Goal: Transaction & Acquisition: Purchase product/service

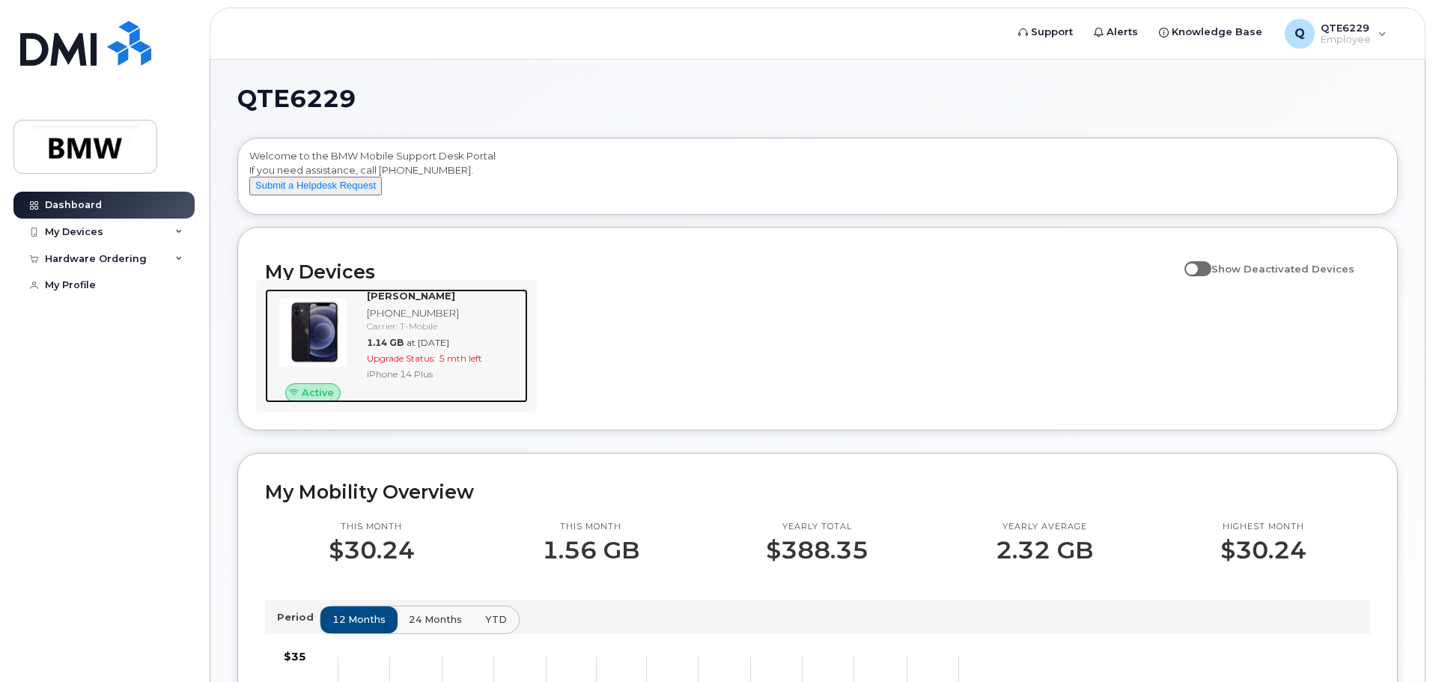
click at [390, 364] on span "Upgrade Status:" at bounding box center [401, 358] width 69 height 11
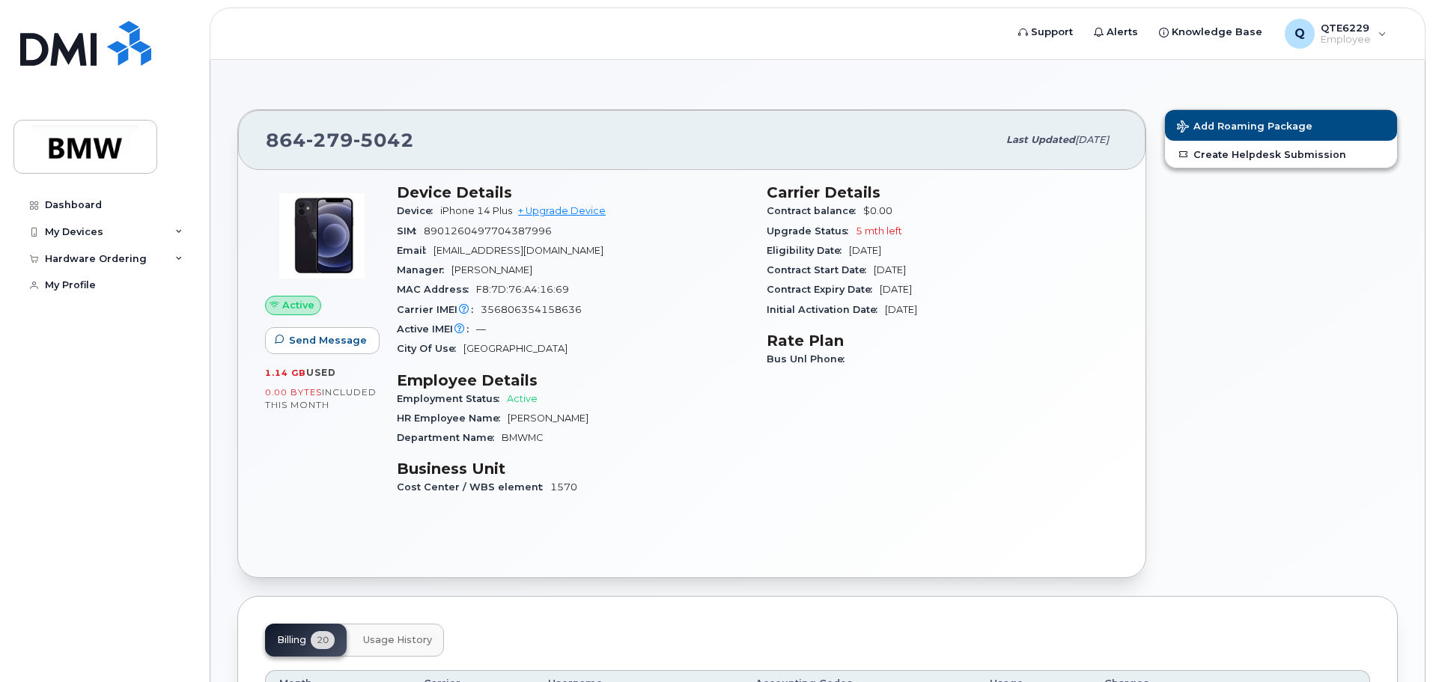
click at [530, 341] on div "City Of Use [GEOGRAPHIC_DATA]" at bounding box center [573, 348] width 352 height 19
click at [325, 343] on span "Send Message" at bounding box center [328, 340] width 78 height 14
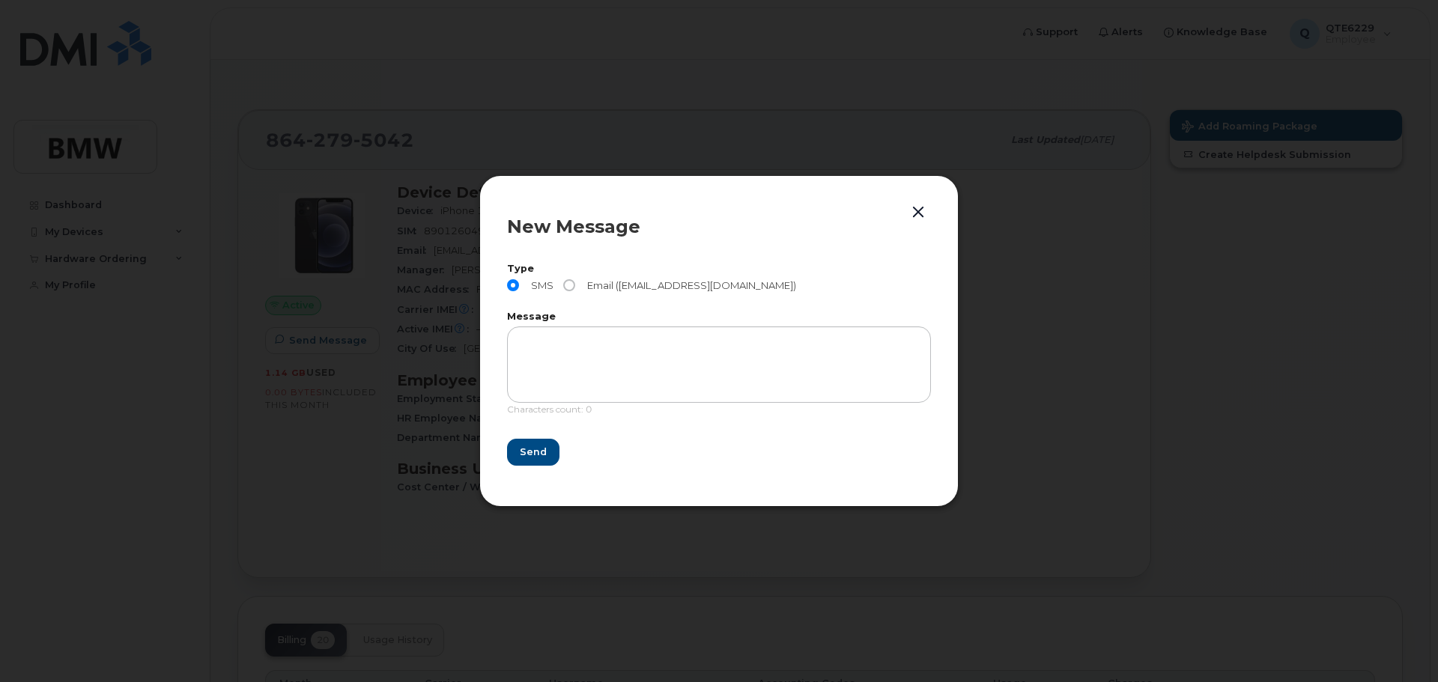
click at [917, 210] on button "button" at bounding box center [918, 212] width 22 height 21
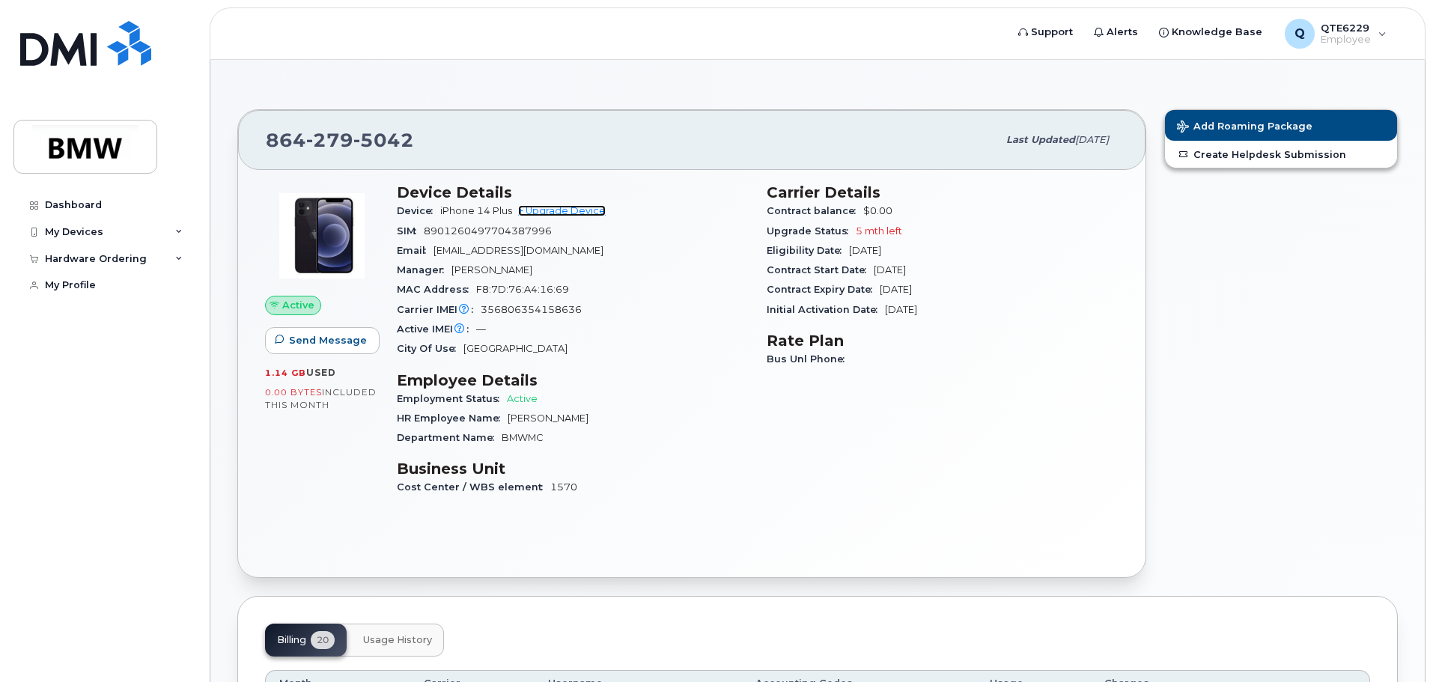
click at [549, 214] on link "+ Upgrade Device" at bounding box center [562, 210] width 88 height 11
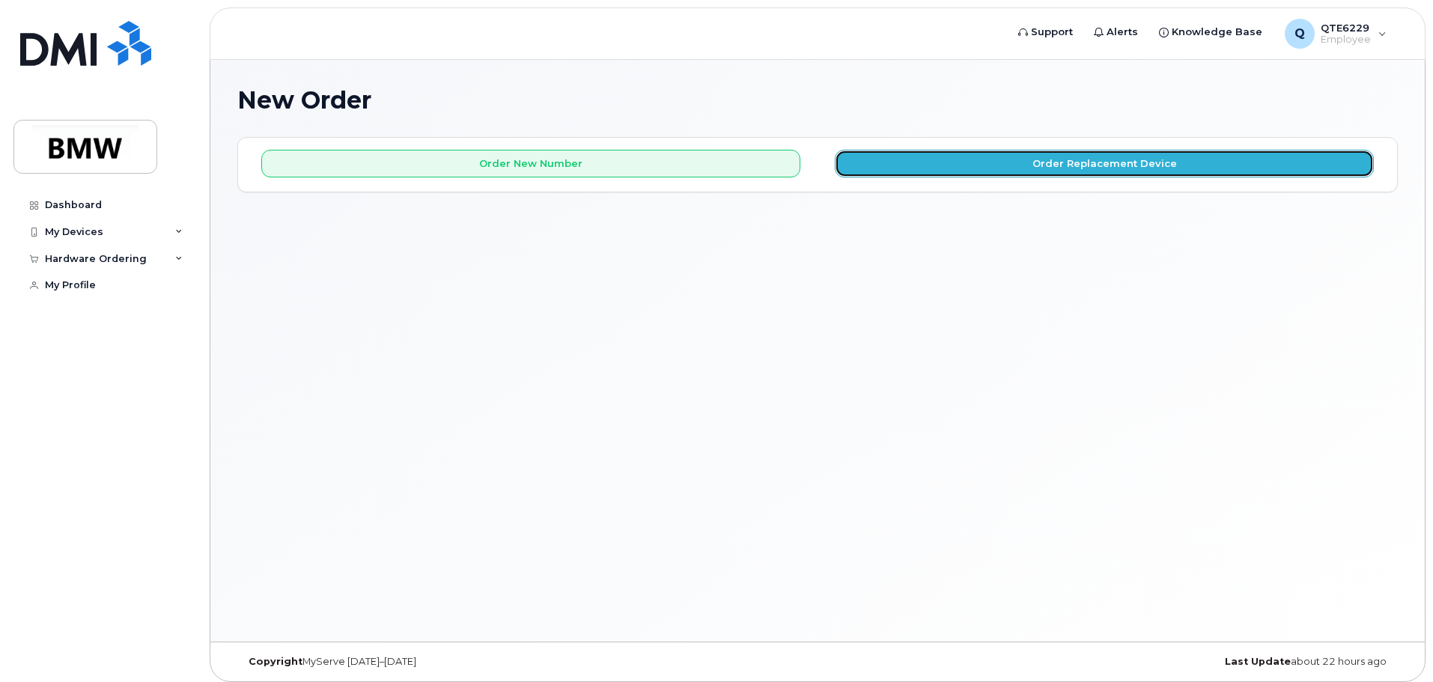
click at [1091, 169] on button "Order Replacement Device" at bounding box center [1104, 164] width 539 height 28
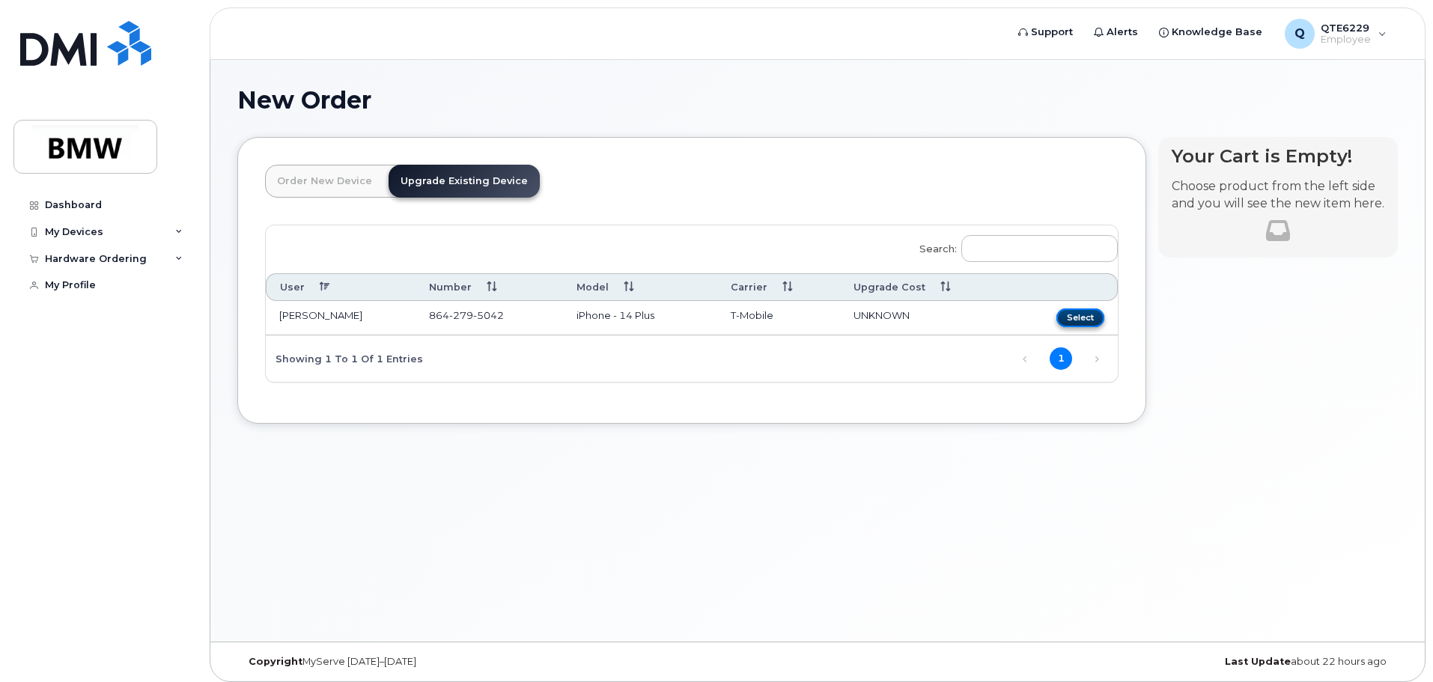
click at [1090, 313] on button "Select" at bounding box center [1081, 318] width 48 height 19
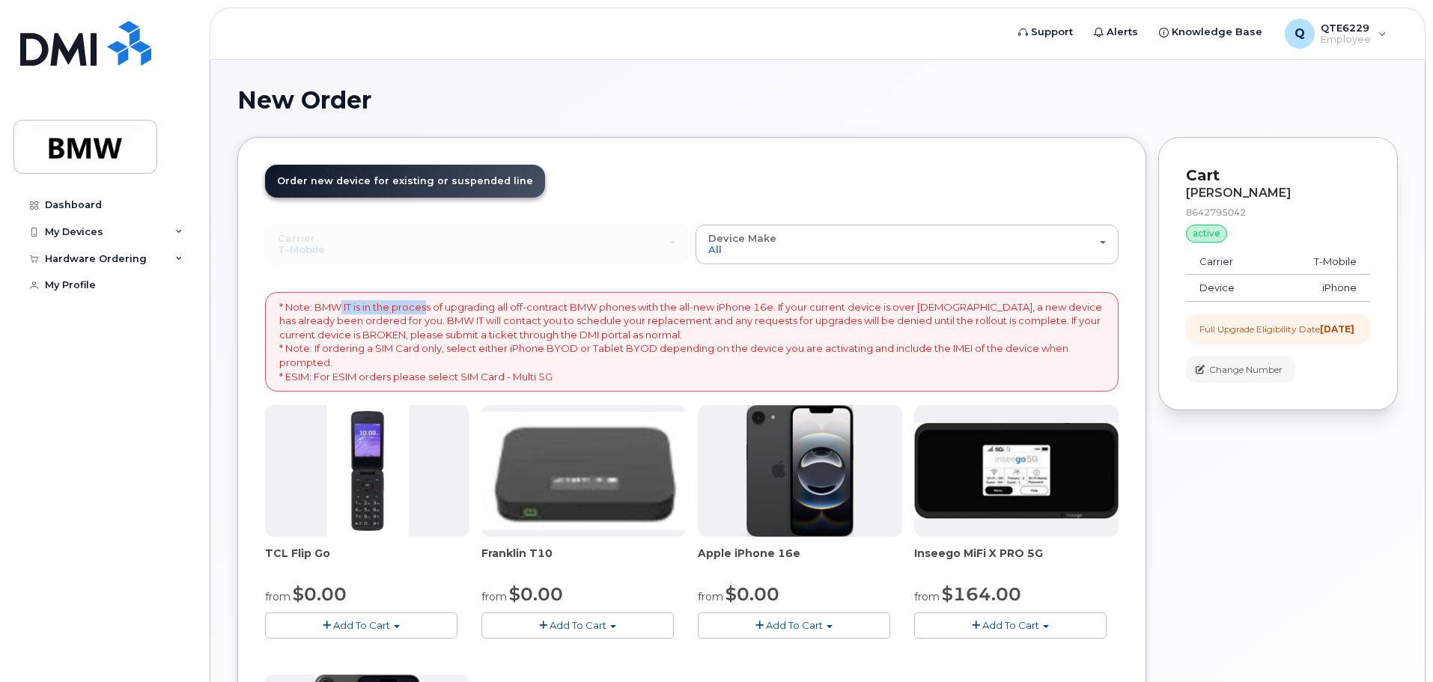
drag, startPoint x: 336, startPoint y: 309, endPoint x: 429, endPoint y: 307, distance: 92.9
click at [429, 307] on p "* Note: BMW IT is in the process of upgrading all off-contract BMW phones with …" at bounding box center [691, 341] width 825 height 83
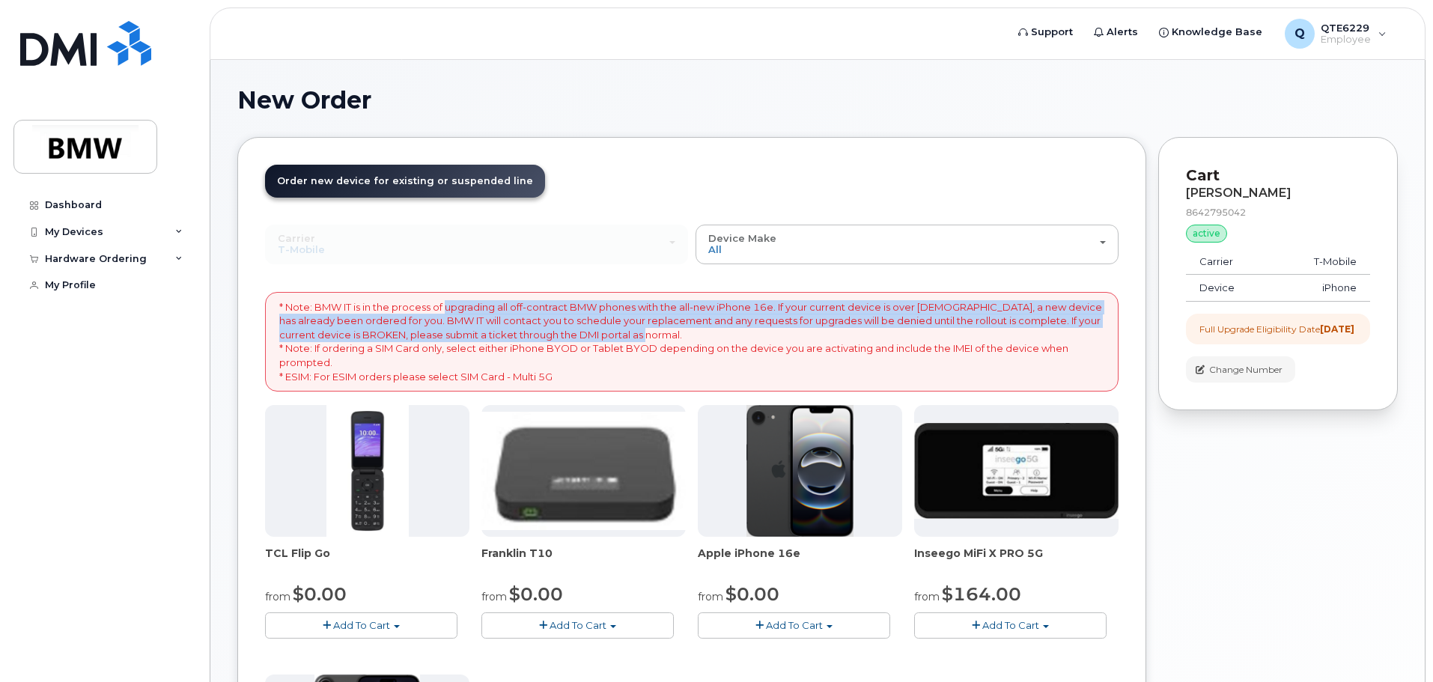
drag, startPoint x: 449, startPoint y: 307, endPoint x: 697, endPoint y: 335, distance: 249.4
click at [697, 335] on p "* Note: BMW IT is in the process of upgrading all off-contract BMW phones with …" at bounding box center [691, 341] width 825 height 83
drag, startPoint x: 697, startPoint y: 335, endPoint x: 280, endPoint y: 310, distance: 417.8
click at [282, 310] on p "* Note: BMW IT is in the process of upgrading all off-contract BMW phones with …" at bounding box center [691, 341] width 825 height 83
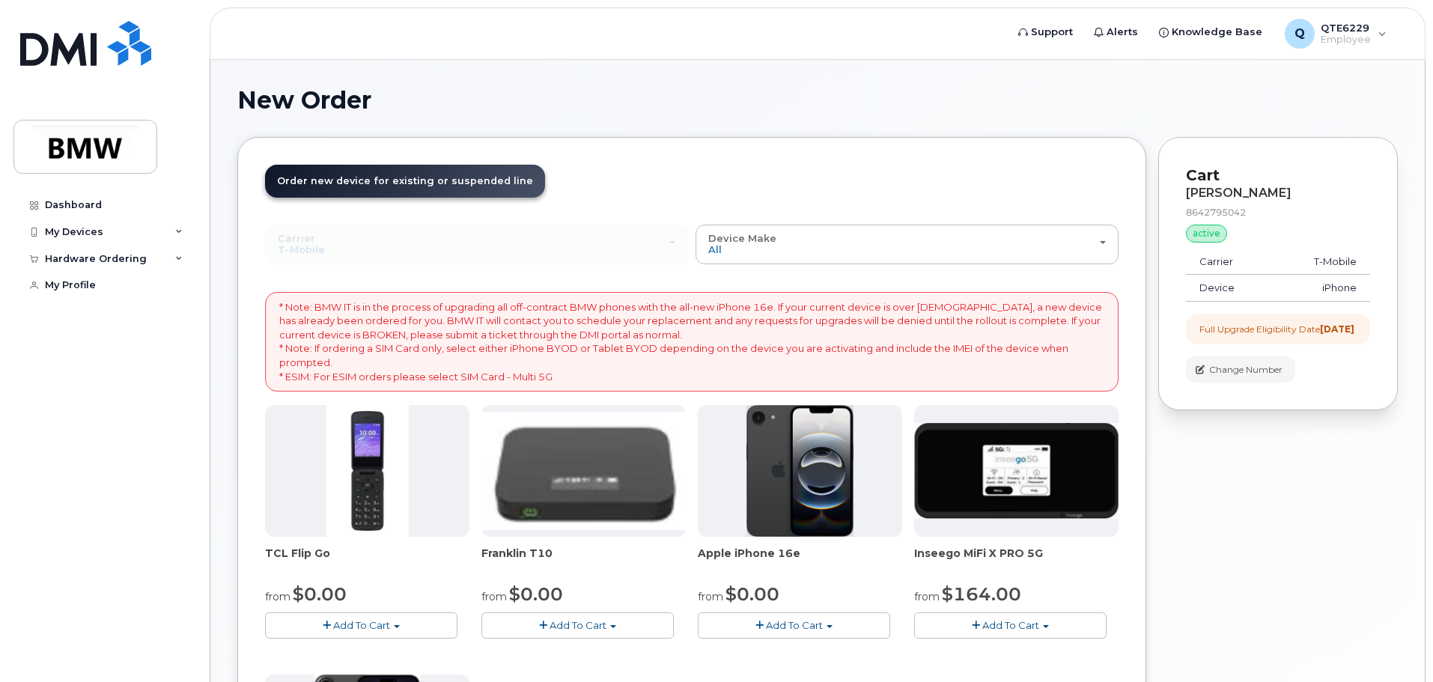
click at [279, 311] on p "* Note: BMW IT is in the process of upgrading all off-contract BMW phones with …" at bounding box center [691, 341] width 825 height 83
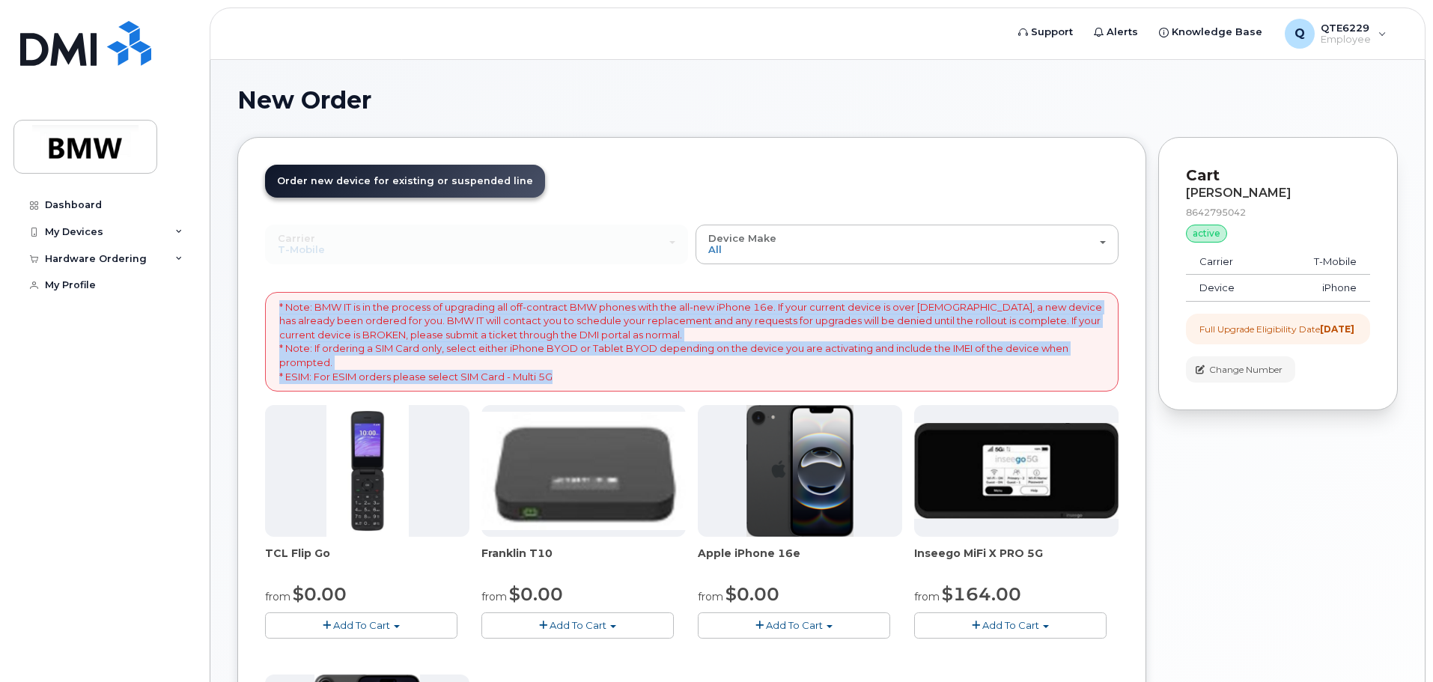
drag, startPoint x: 279, startPoint y: 311, endPoint x: 701, endPoint y: 375, distance: 426.5
click at [701, 375] on p "* Note: BMW IT is in the process of upgrading all off-contract BMW phones with …" at bounding box center [691, 341] width 825 height 83
click at [564, 365] on p "* Note: BMW IT is in the process of upgrading all off-contract BMW phones with …" at bounding box center [691, 341] width 825 height 83
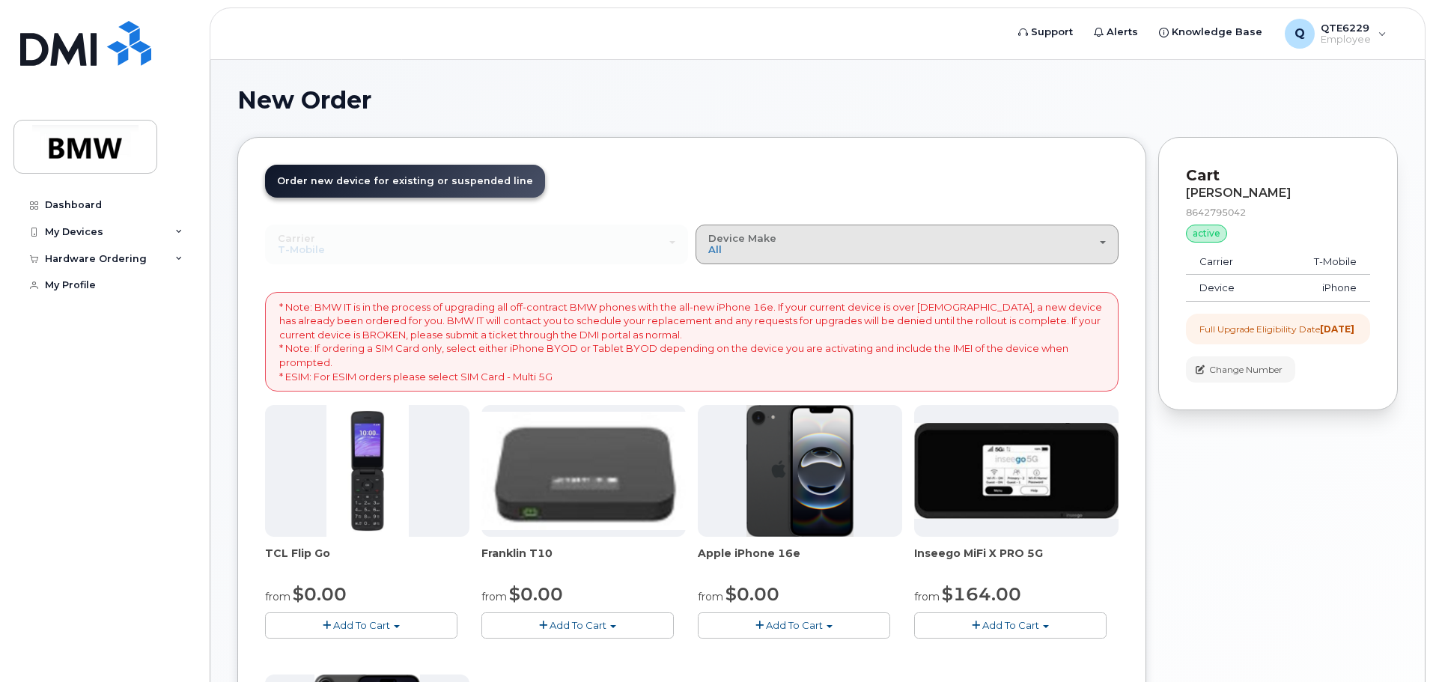
click at [787, 252] on div "Device Make All Cell Phone iPhone Modem" at bounding box center [907, 244] width 398 height 23
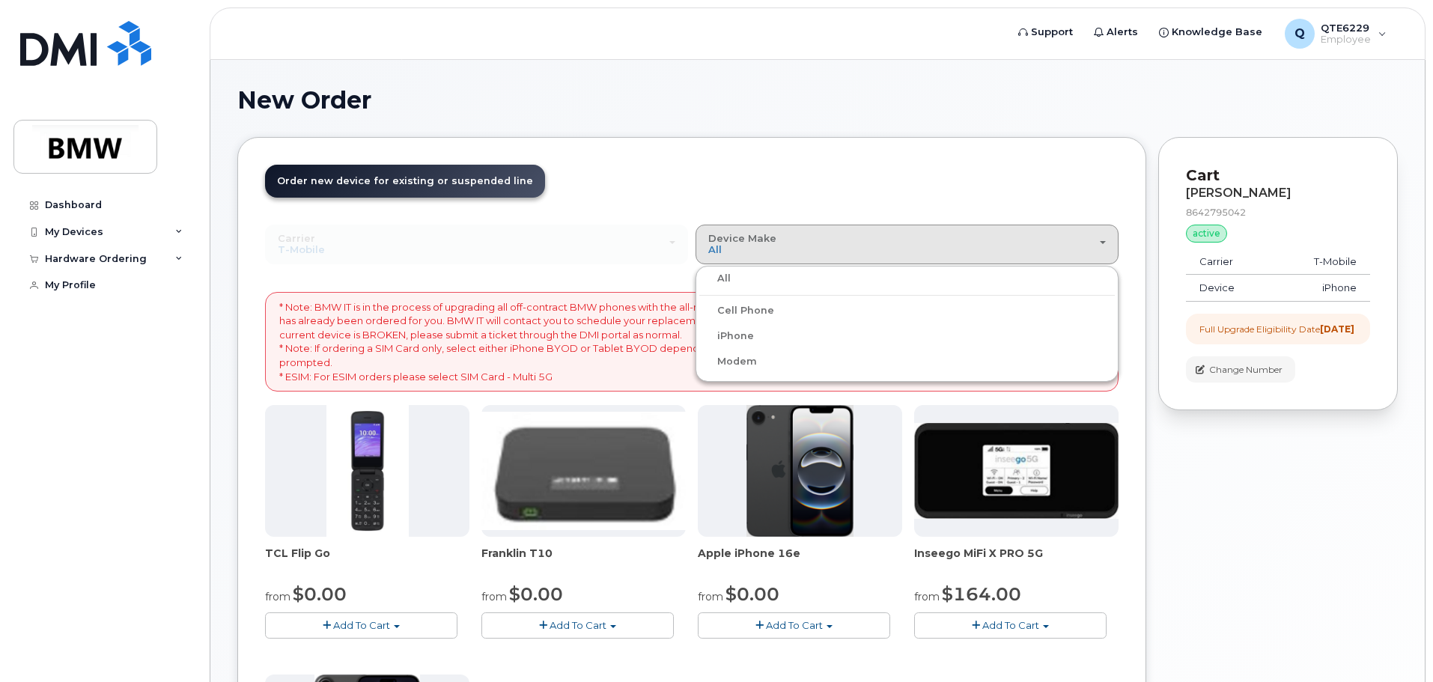
click at [729, 312] on label "Cell Phone" at bounding box center [736, 311] width 75 height 18
click at [0, 0] on input "Cell Phone" at bounding box center [0, 0] width 0 height 0
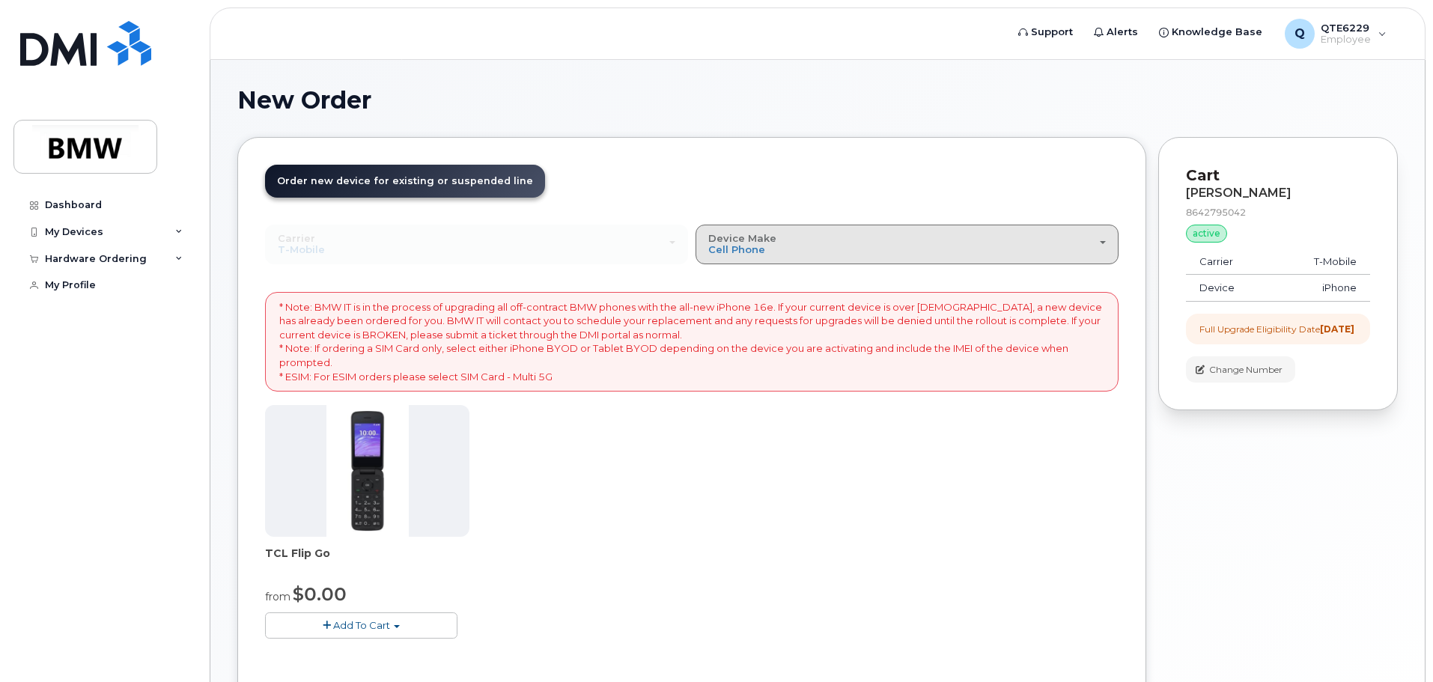
click at [742, 249] on span "Cell Phone" at bounding box center [736, 249] width 57 height 12
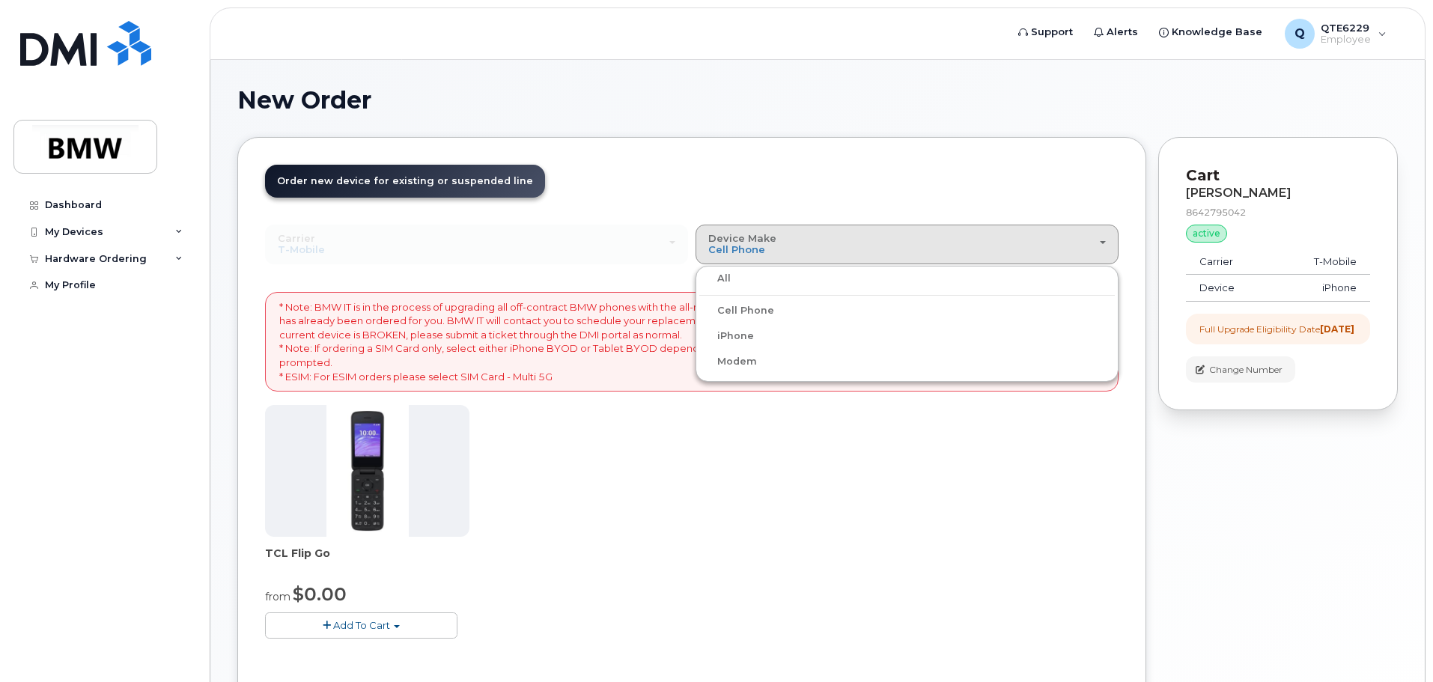
click at [740, 314] on label "Cell Phone" at bounding box center [736, 311] width 75 height 18
click at [0, 0] on input "Cell Phone" at bounding box center [0, 0] width 0 height 0
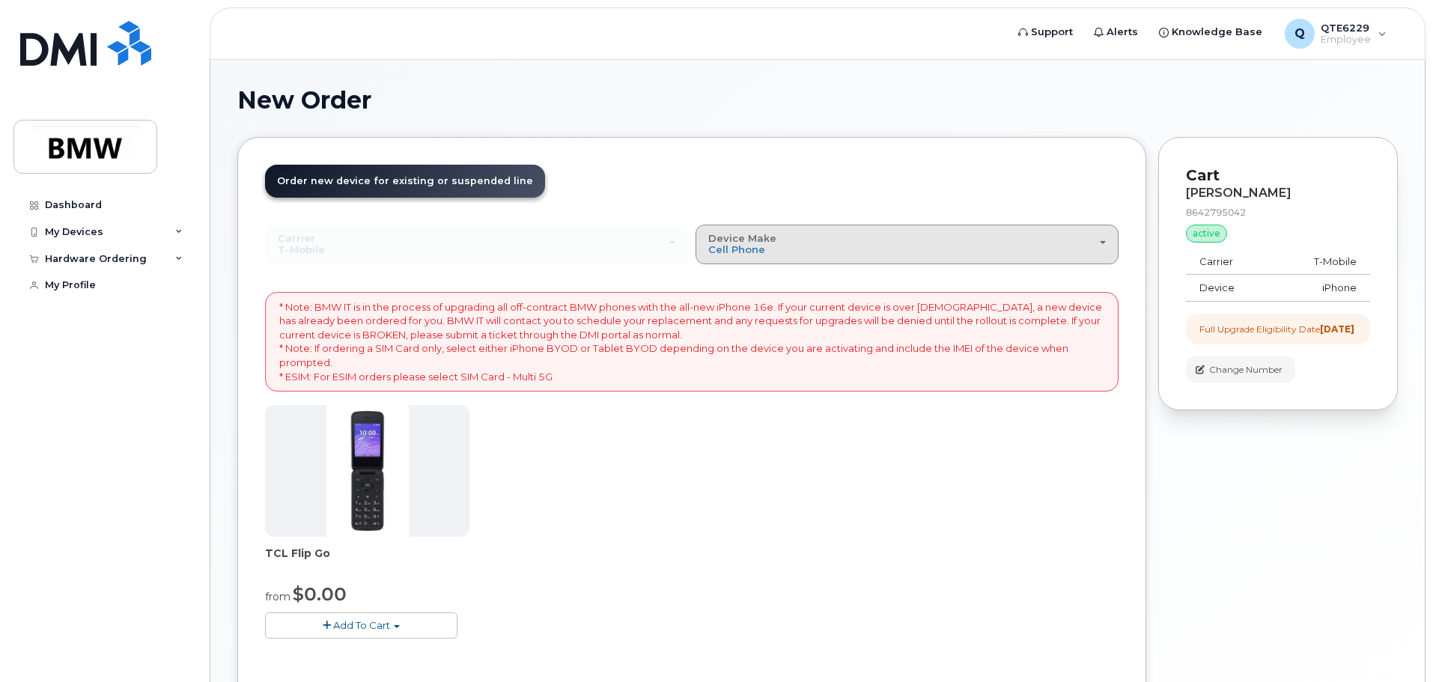
click at [740, 261] on button "Device Make All Cell Phone iPhone Modem" at bounding box center [907, 244] width 423 height 39
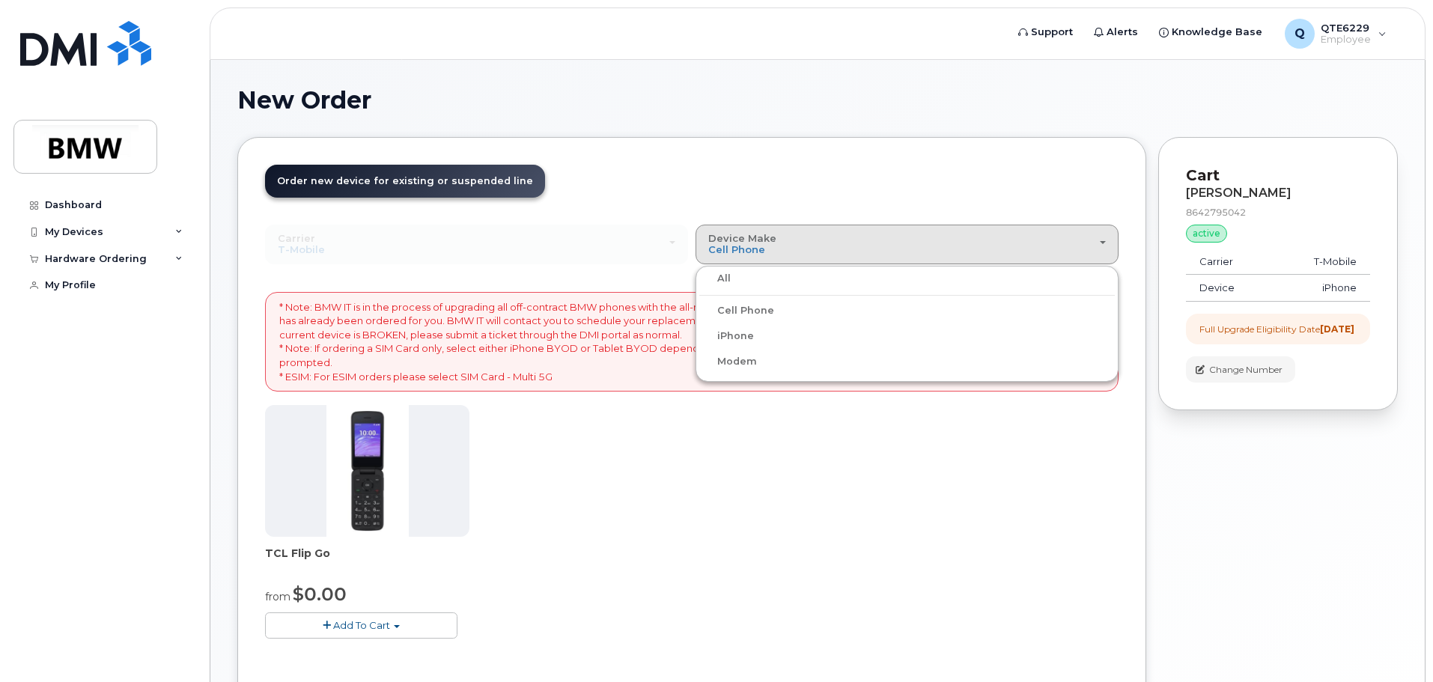
click at [741, 332] on label "iPhone" at bounding box center [726, 336] width 55 height 18
click at [0, 0] on input "iPhone" at bounding box center [0, 0] width 0 height 0
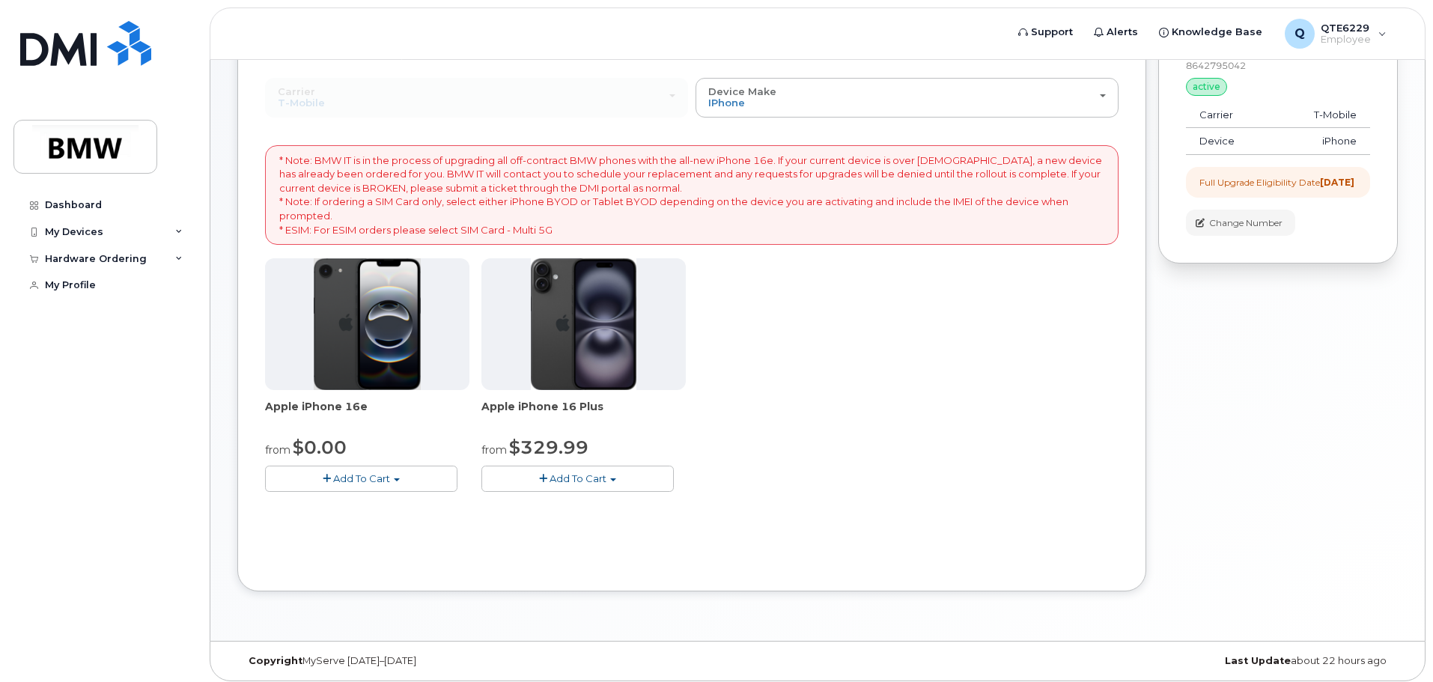
scroll to position [154, 0]
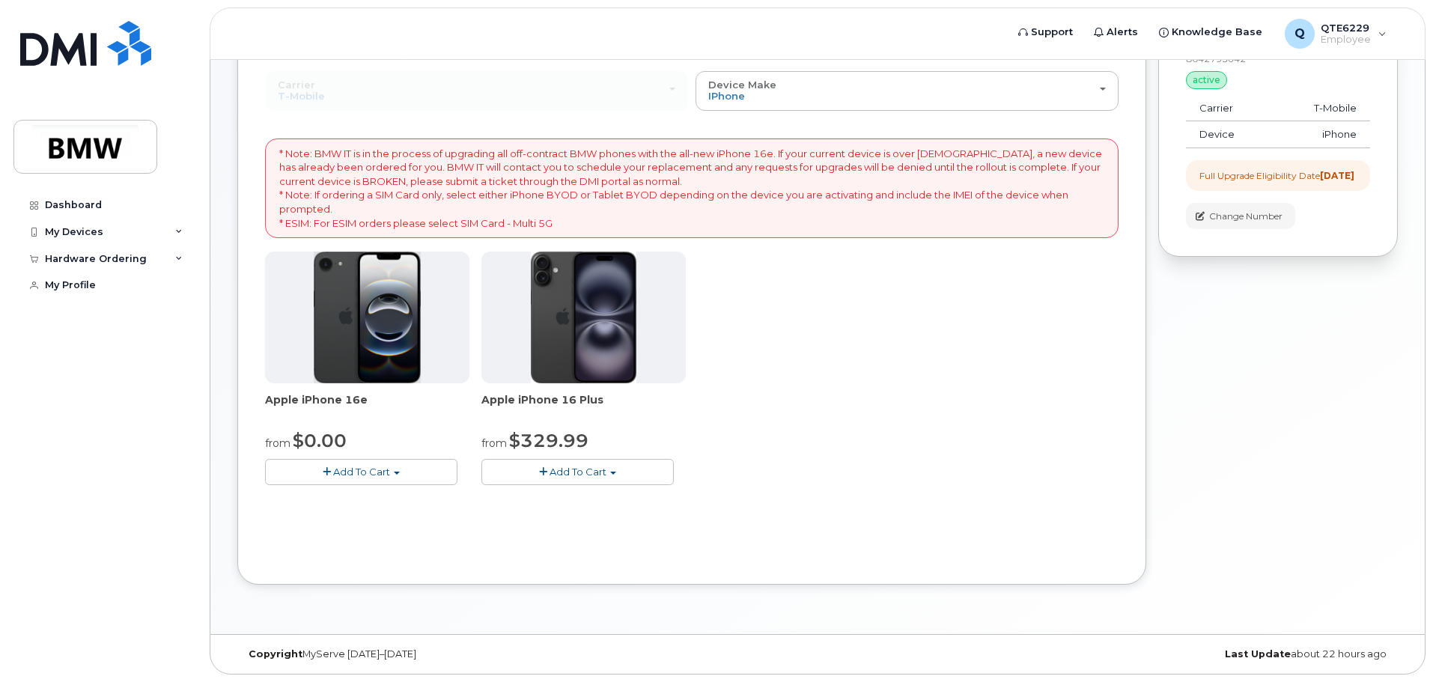
click at [554, 359] on img at bounding box center [584, 318] width 106 height 132
click at [610, 472] on span "button" at bounding box center [613, 473] width 6 height 3
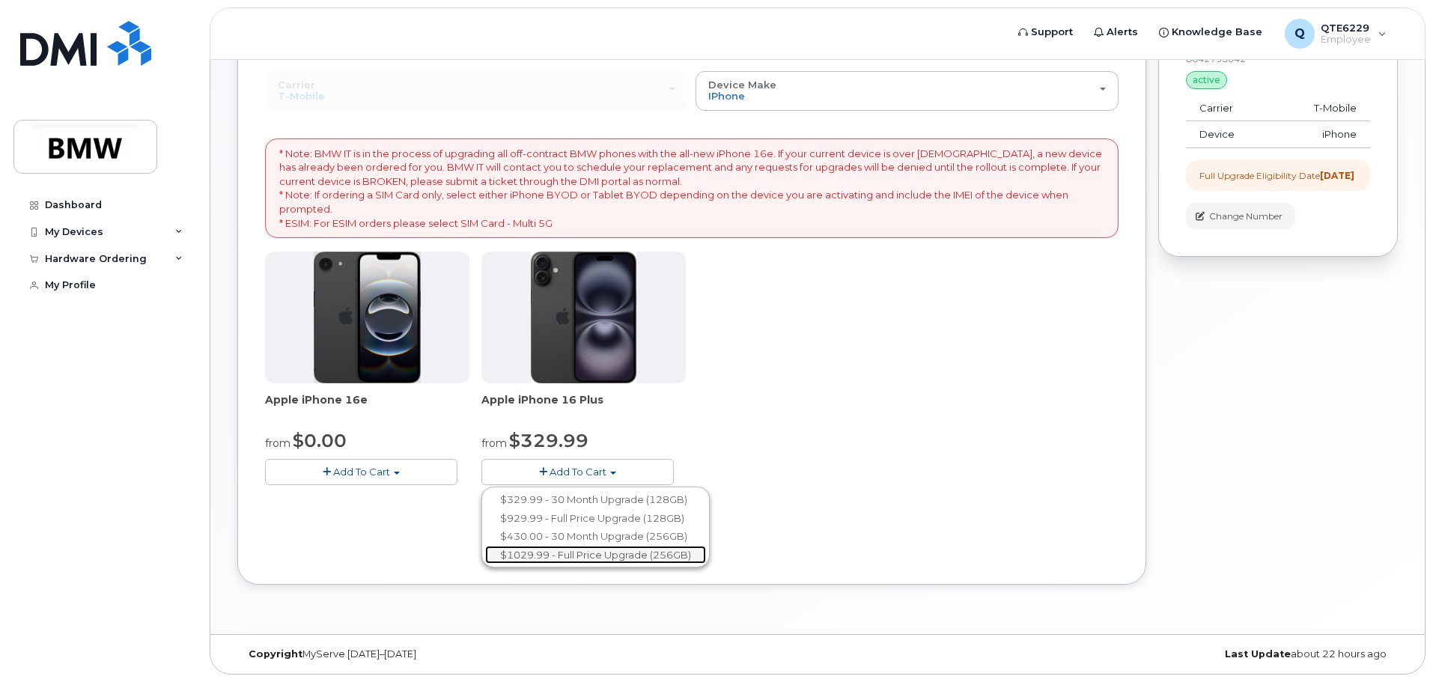
click at [615, 556] on link "$1029.99 - Full Price Upgrade (256GB)" at bounding box center [595, 555] width 221 height 19
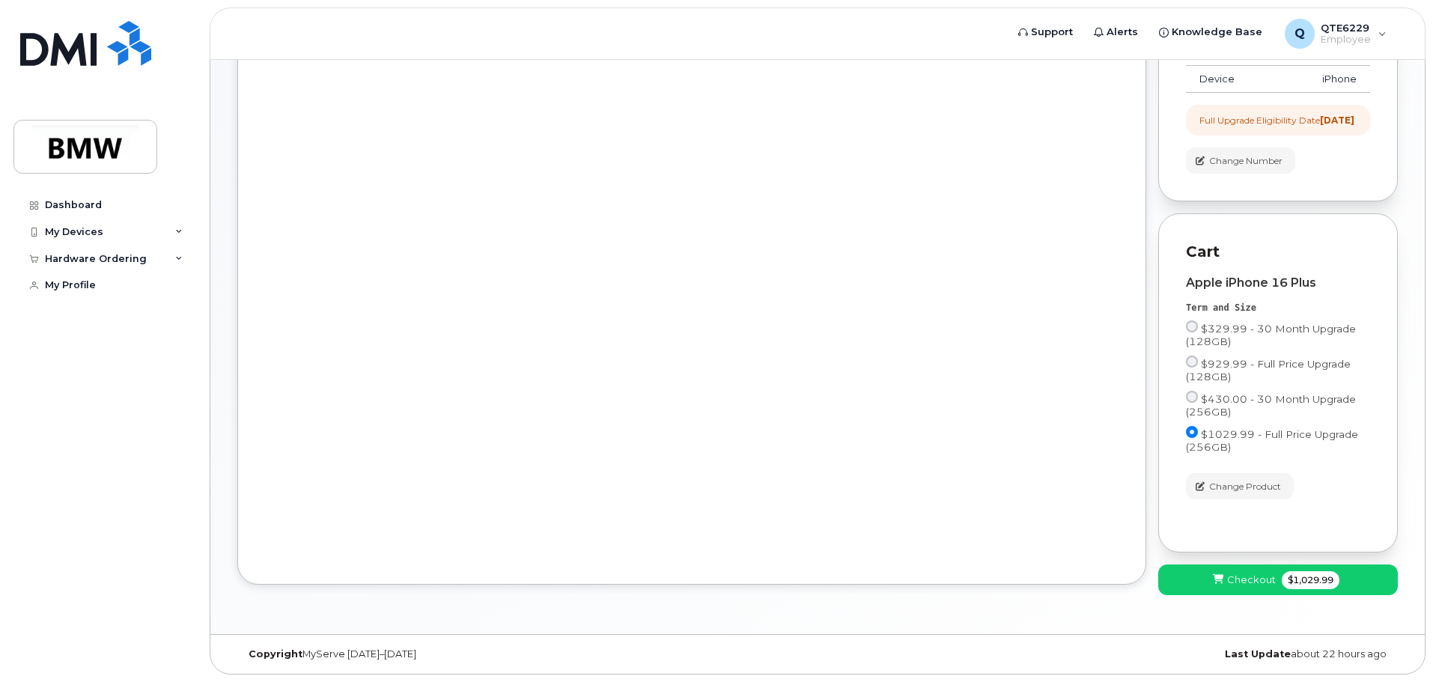
scroll to position [0, 0]
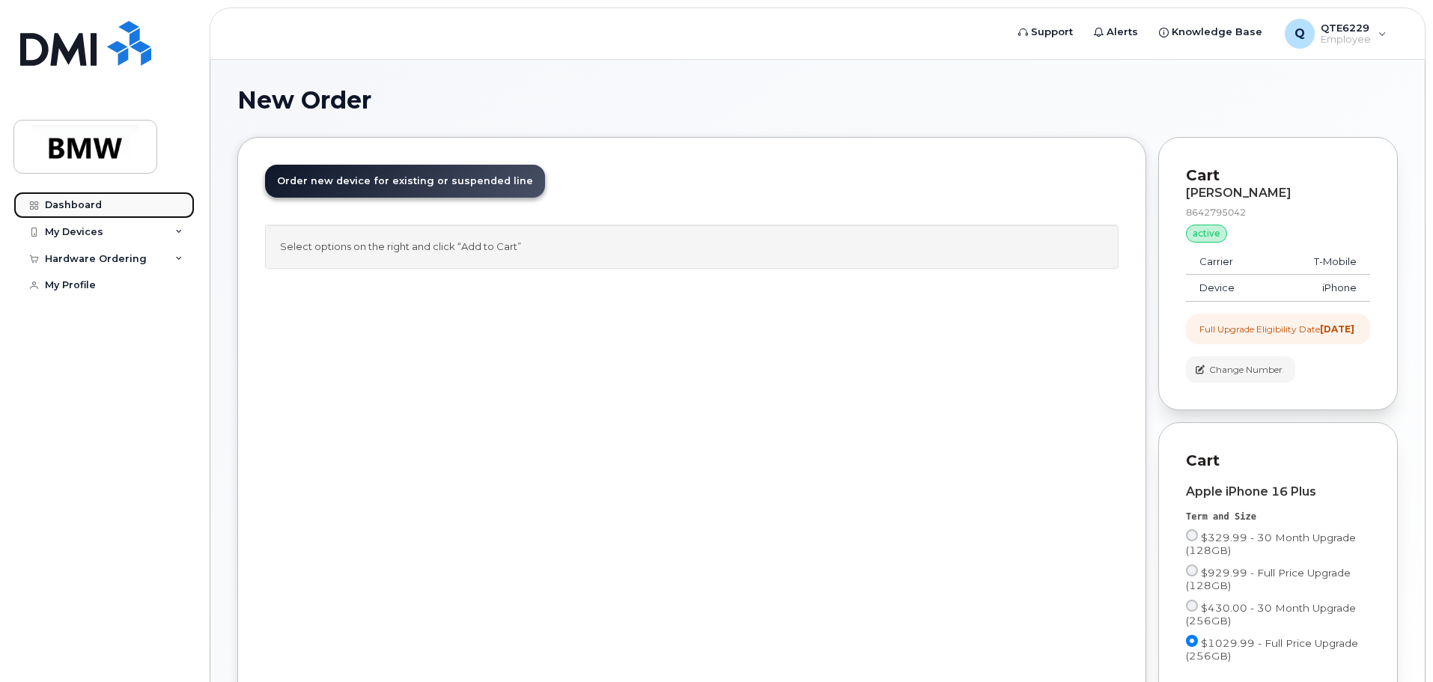
click at [70, 211] on link "Dashboard" at bounding box center [103, 205] width 181 height 27
click at [153, 267] on div "Hardware Ordering" at bounding box center [103, 259] width 181 height 27
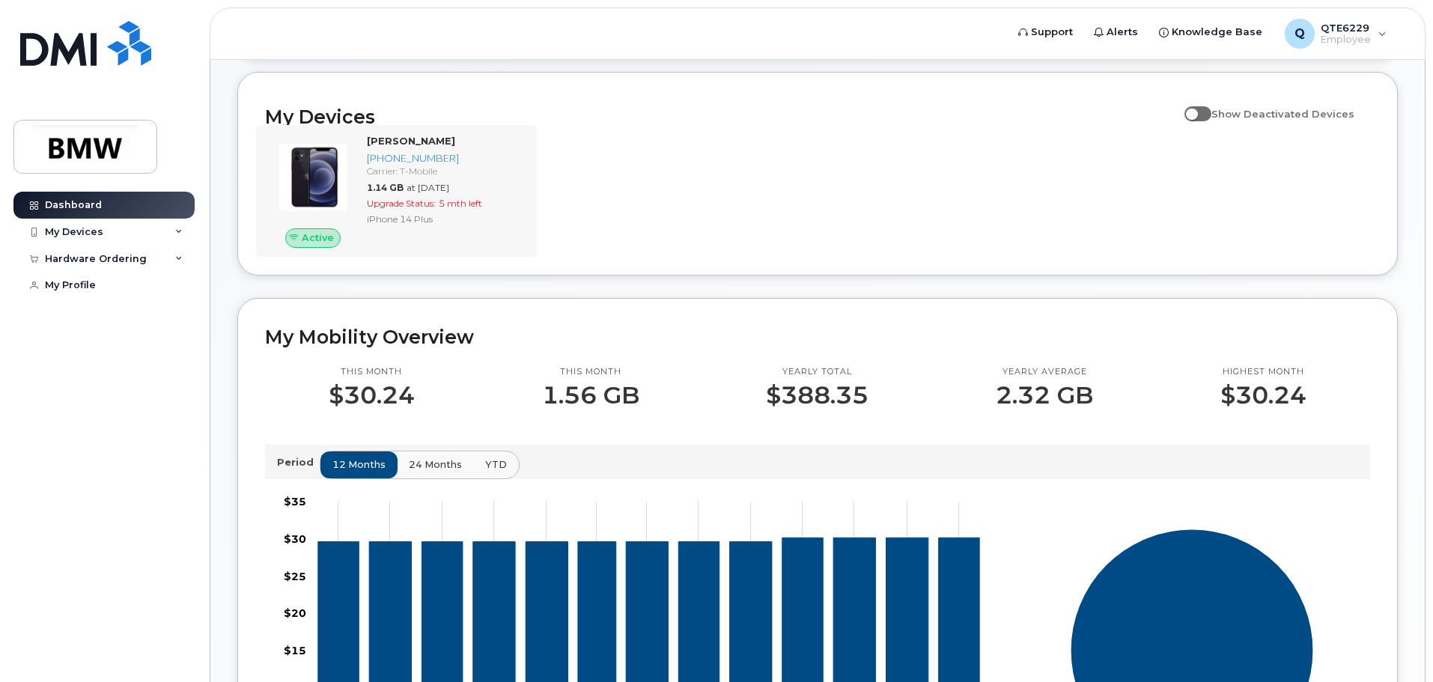
scroll to position [374, 0]
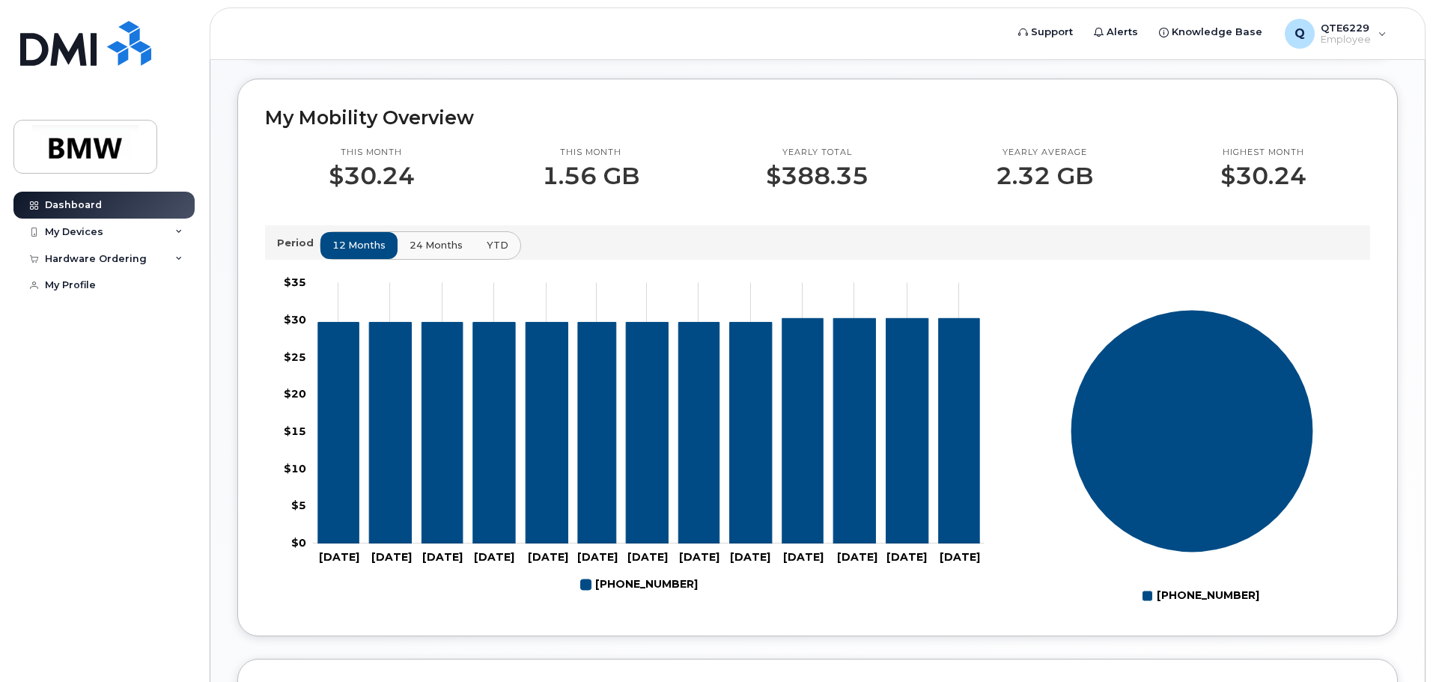
click at [419, 252] on button "24 months" at bounding box center [436, 245] width 79 height 27
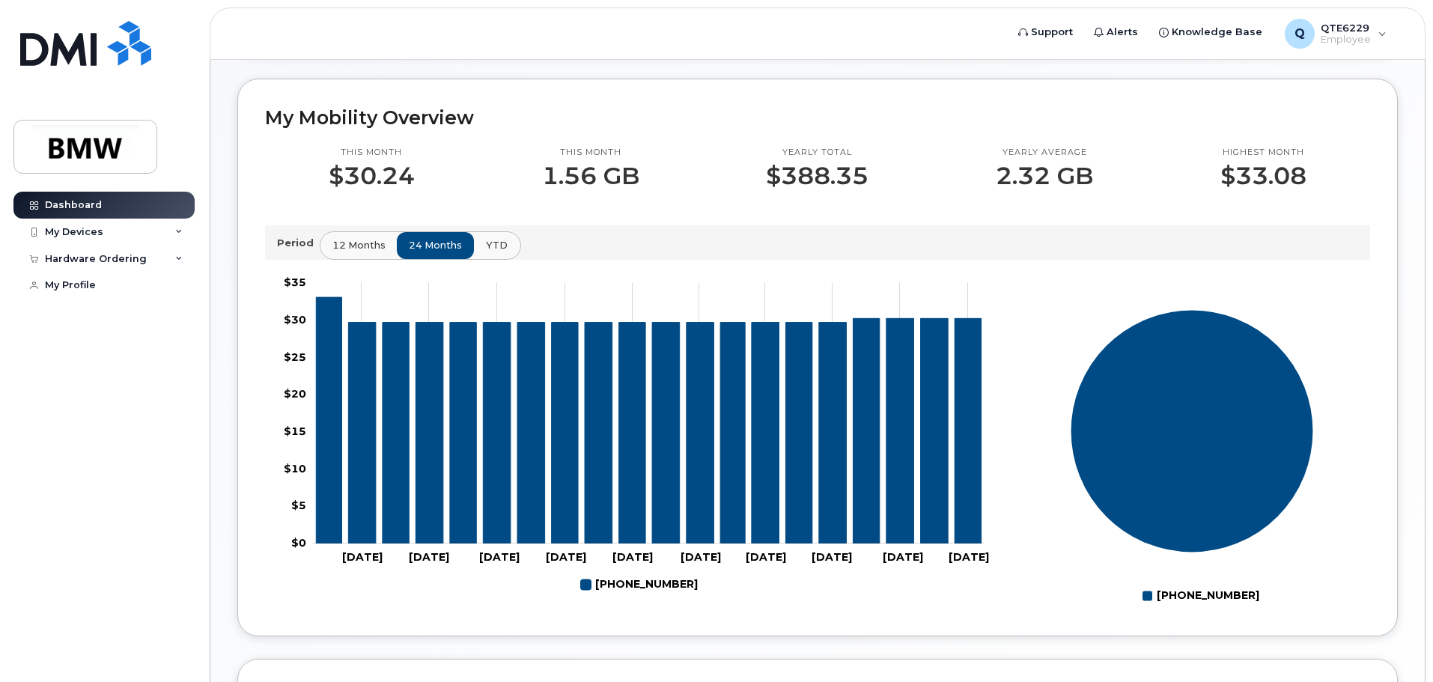
click at [487, 252] on span "YTD" at bounding box center [497, 245] width 22 height 14
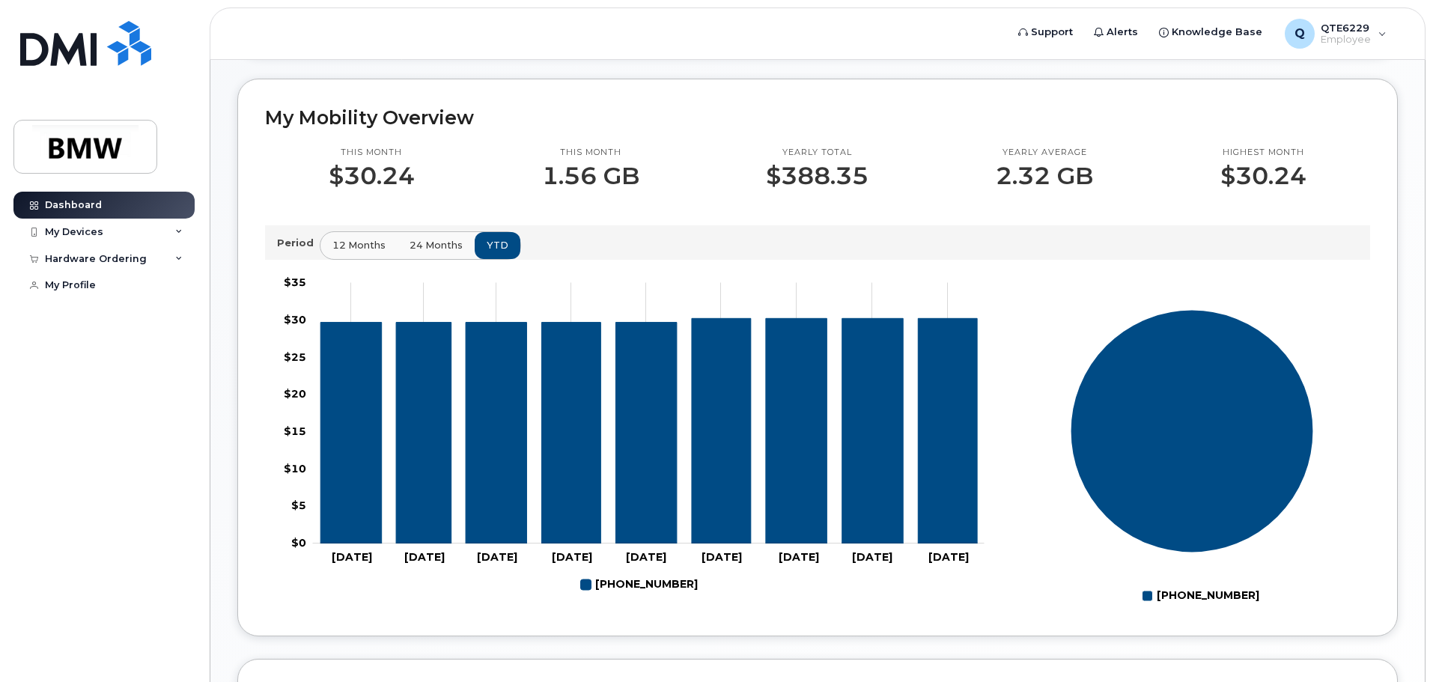
click at [443, 252] on span "24 months" at bounding box center [436, 245] width 53 height 14
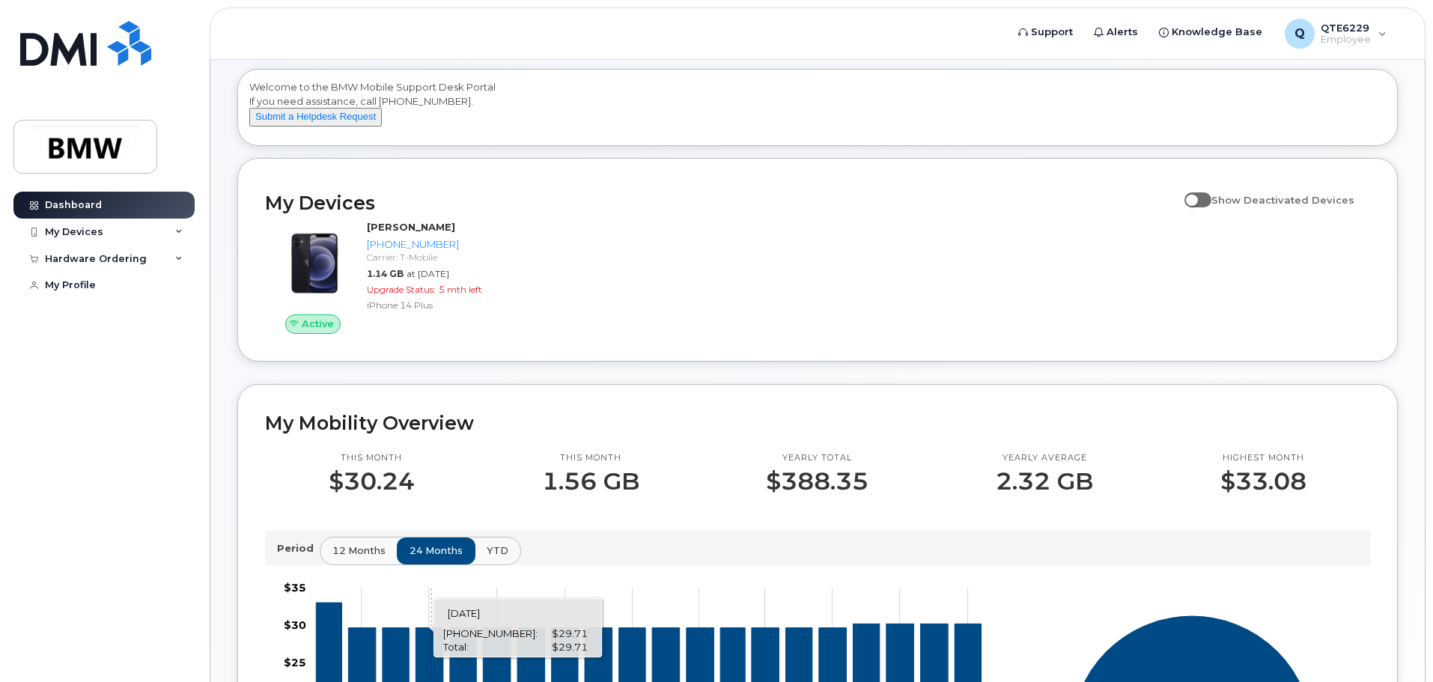
scroll to position [0, 0]
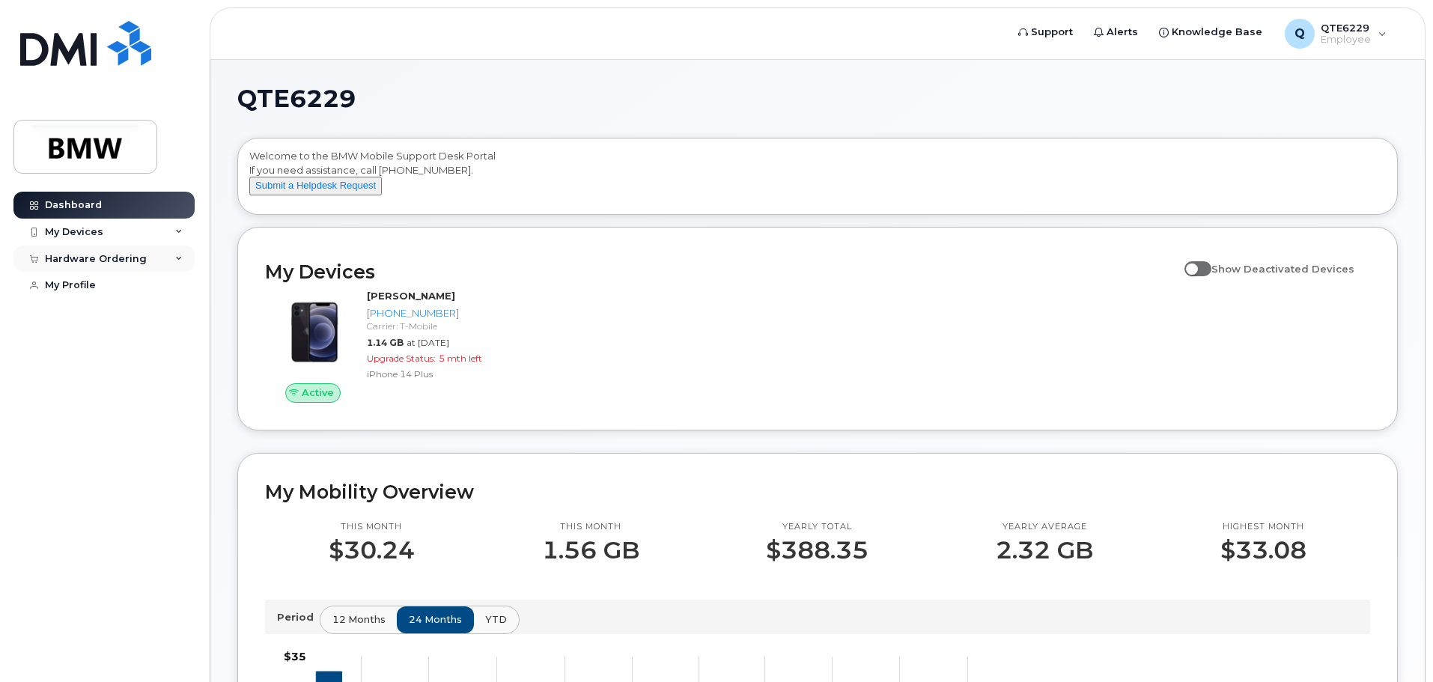
click at [94, 261] on div "Hardware Ordering" at bounding box center [96, 259] width 102 height 12
click at [98, 289] on div "New Order" at bounding box center [80, 285] width 57 height 13
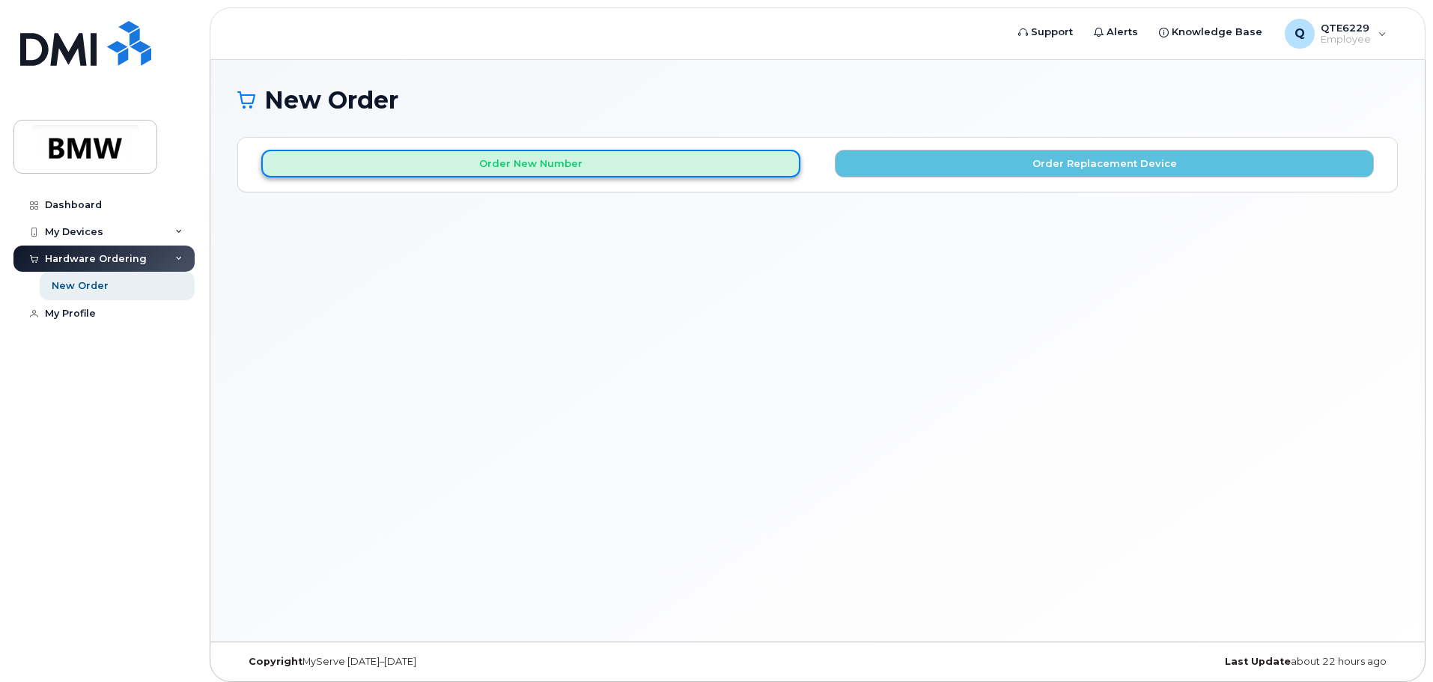
click at [633, 158] on button "Order New Number" at bounding box center [530, 164] width 539 height 28
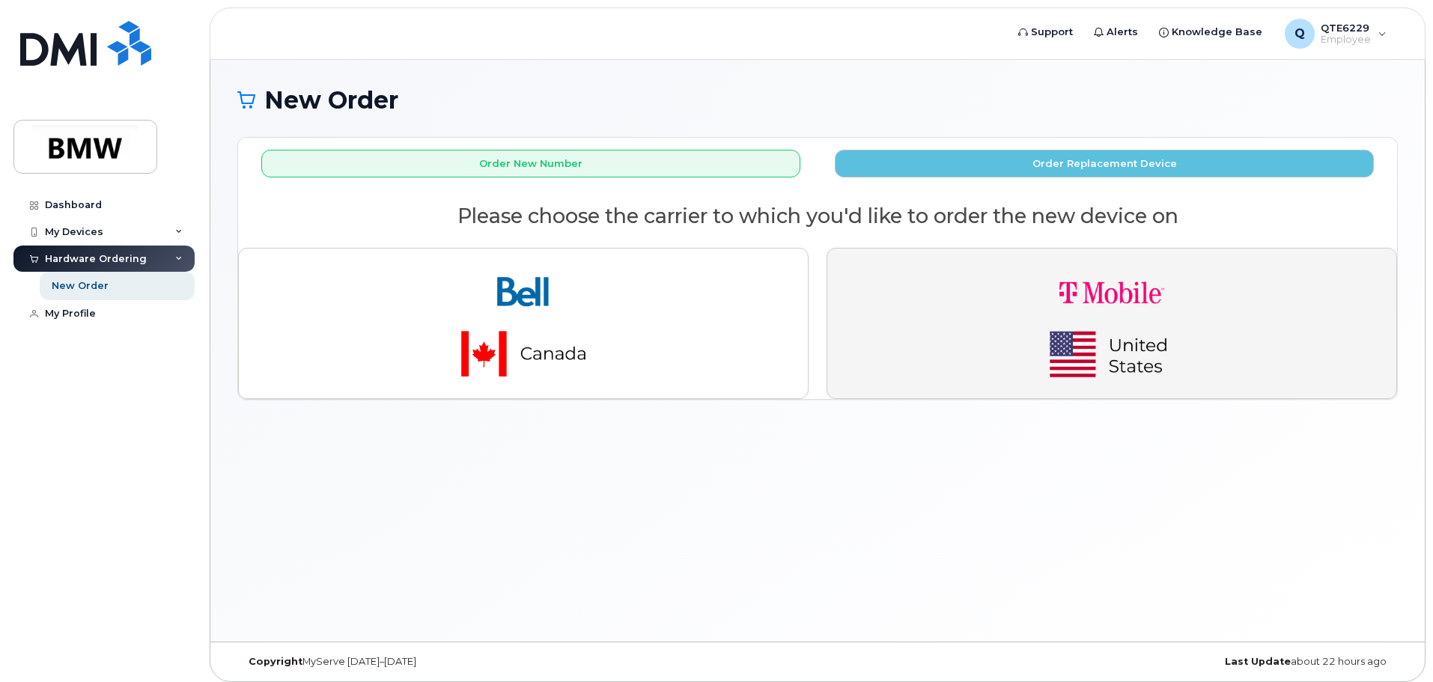
click at [1036, 339] on img "button" at bounding box center [1112, 324] width 210 height 126
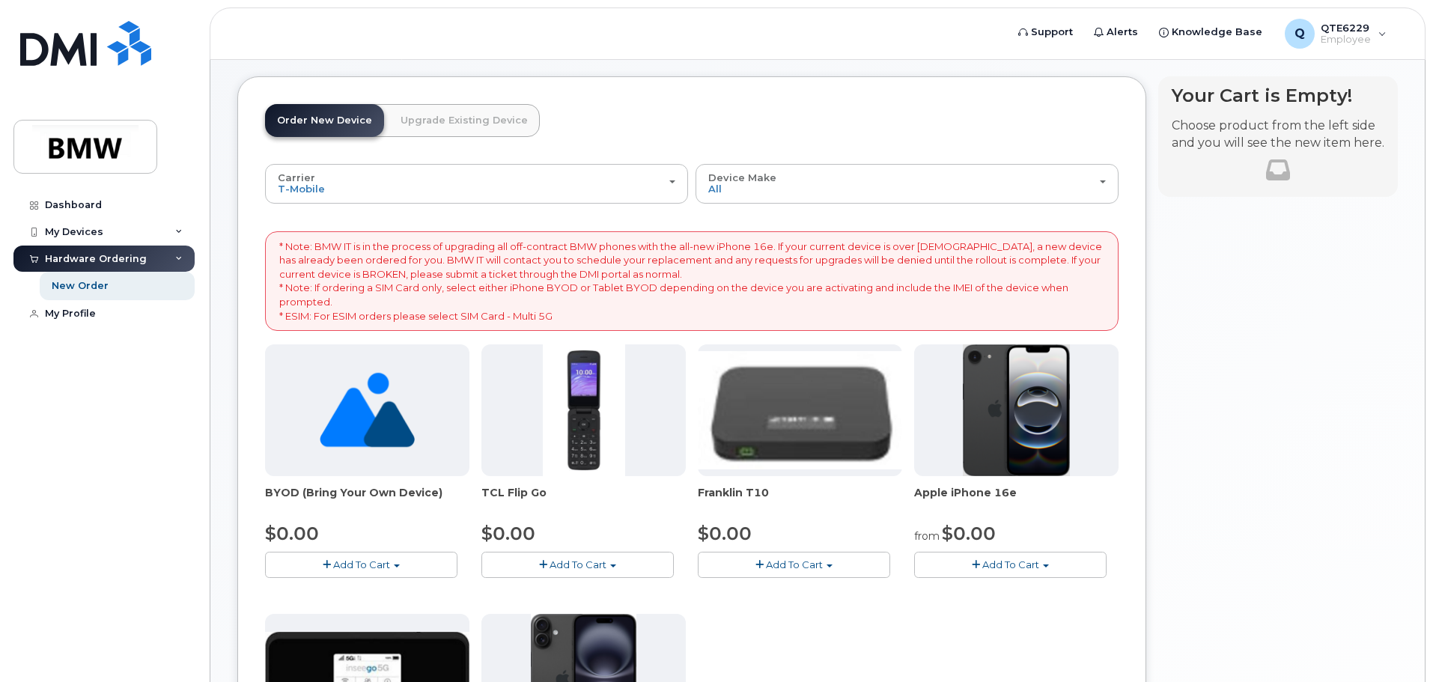
scroll to position [300, 0]
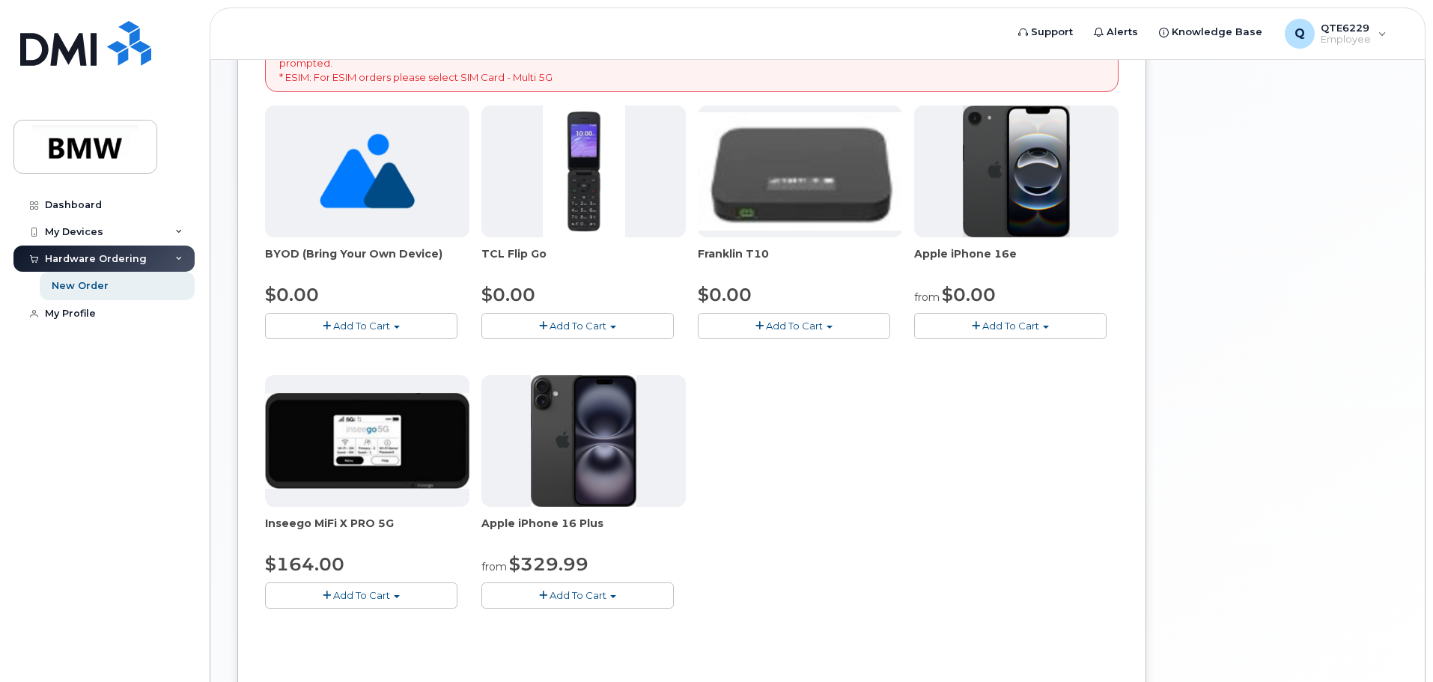
click at [582, 451] on img at bounding box center [584, 441] width 106 height 132
click at [565, 522] on span "Apple iPhone 16 Plus" at bounding box center [583, 531] width 204 height 30
click at [522, 521] on span "Apple iPhone 16 Plus" at bounding box center [583, 531] width 204 height 30
drag, startPoint x: 522, startPoint y: 521, endPoint x: 595, endPoint y: 531, distance: 73.3
click at [595, 531] on span "Apple iPhone 16 Plus" at bounding box center [583, 531] width 204 height 30
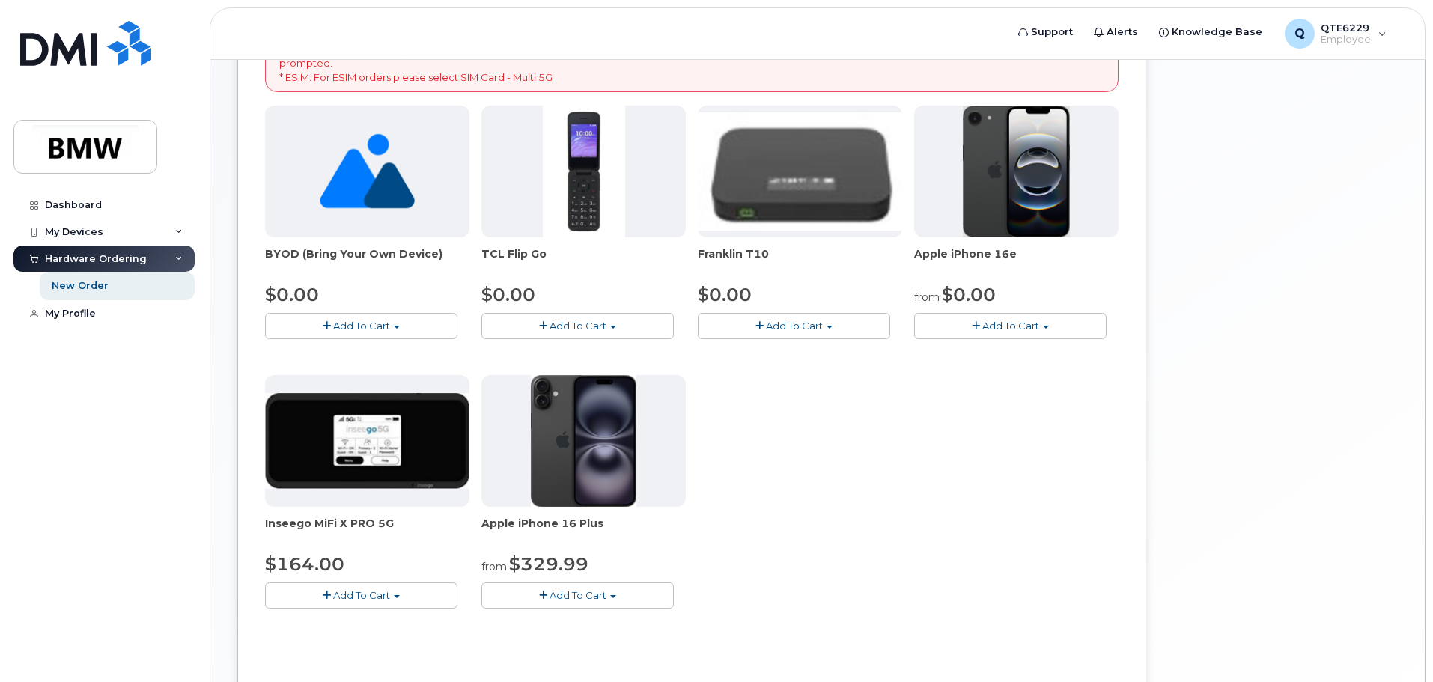
click at [583, 529] on span "Apple iPhone 16 Plus" at bounding box center [583, 531] width 204 height 30
drag, startPoint x: 583, startPoint y: 529, endPoint x: 499, endPoint y: 513, distance: 84.7
click at [499, 513] on div "Apple iPhone 16 Plus from $329.99 Add To Cart $329.99 - 30 Month Activation (12…" at bounding box center [583, 492] width 204 height 234
click at [501, 519] on span "Apple iPhone 16 Plus" at bounding box center [583, 531] width 204 height 30
click at [495, 520] on span "Apple iPhone 16 Plus" at bounding box center [583, 531] width 204 height 30
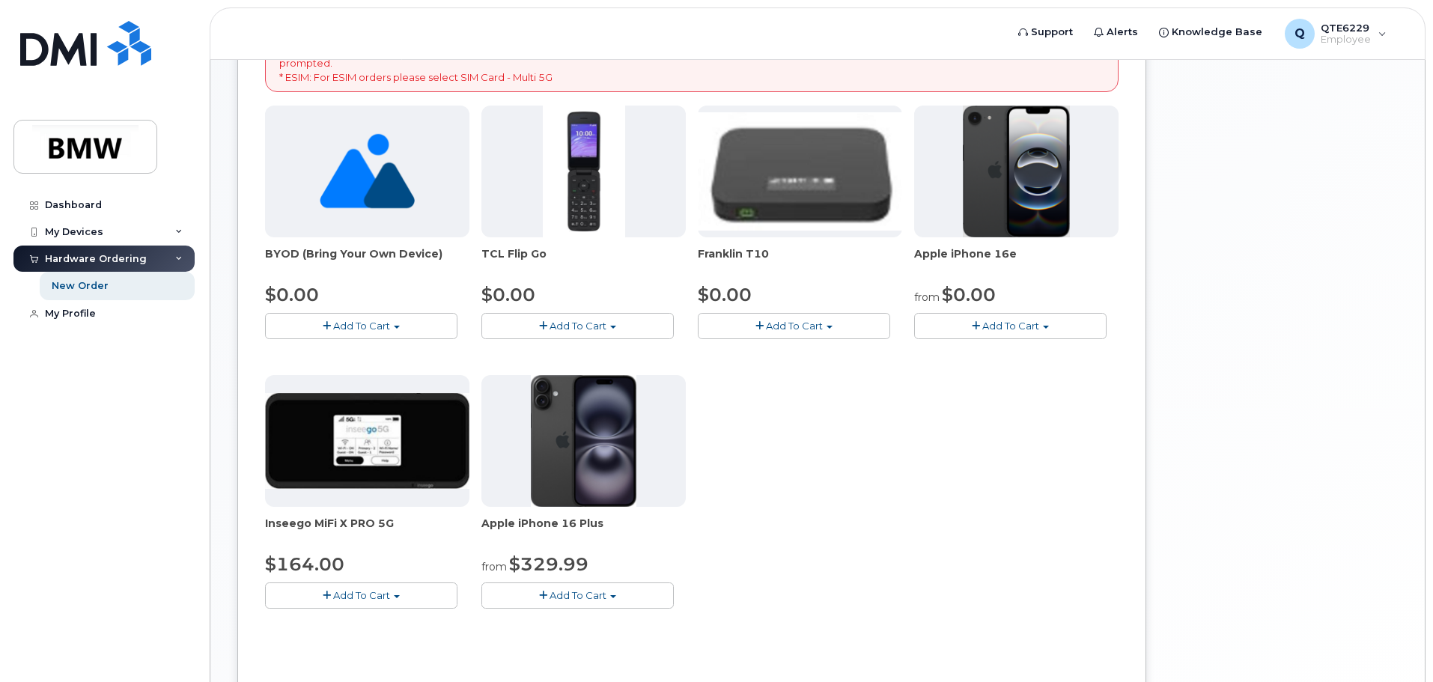
drag, startPoint x: 495, startPoint y: 520, endPoint x: 592, endPoint y: 534, distance: 97.5
click at [592, 534] on span "Apple iPhone 16 Plus" at bounding box center [583, 531] width 204 height 30
click at [582, 528] on span "Apple iPhone 16 Plus" at bounding box center [583, 531] width 204 height 30
click at [589, 469] on img at bounding box center [584, 441] width 106 height 132
click at [496, 518] on span "Apple iPhone 16 Plus" at bounding box center [583, 531] width 204 height 30
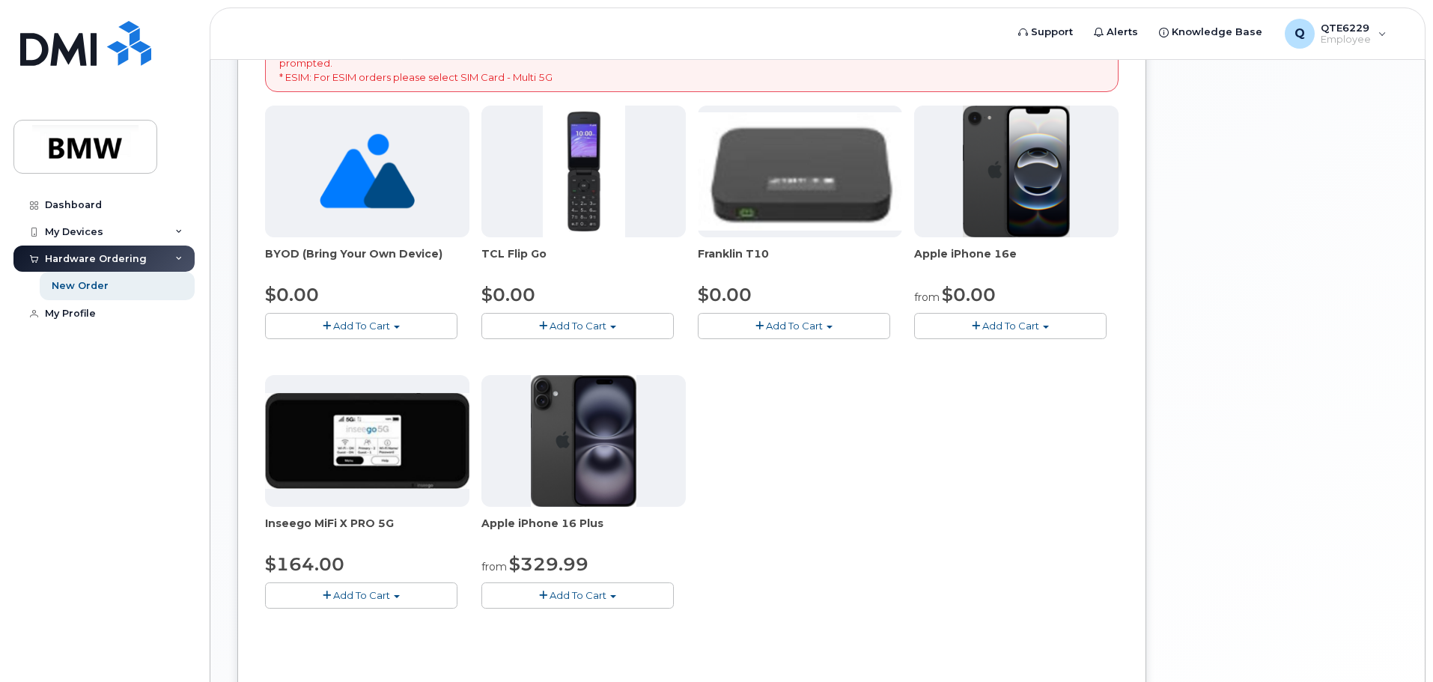
drag, startPoint x: 496, startPoint y: 518, endPoint x: 587, endPoint y: 533, distance: 92.6
click at [587, 533] on span "Apple iPhone 16 Plus" at bounding box center [583, 531] width 204 height 30
